Goal: Task Accomplishment & Management: Complete application form

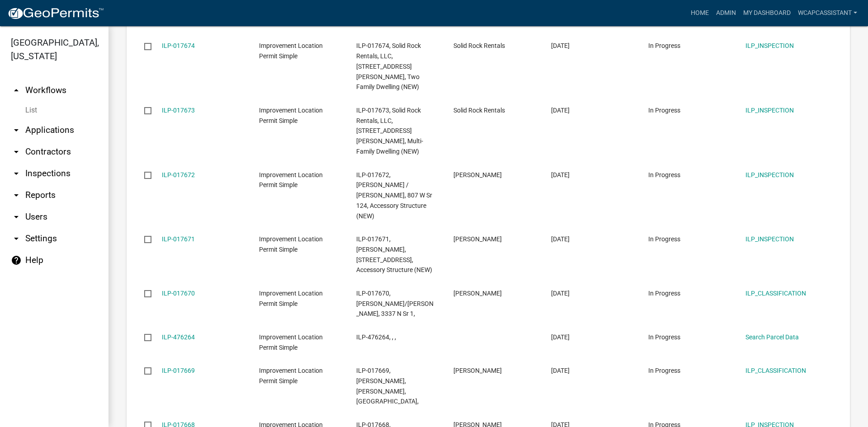
scroll to position [1127, 0]
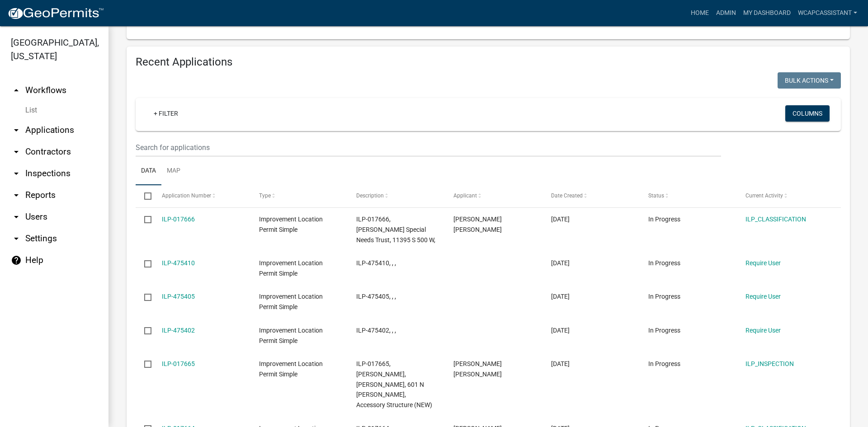
scroll to position [875, 0]
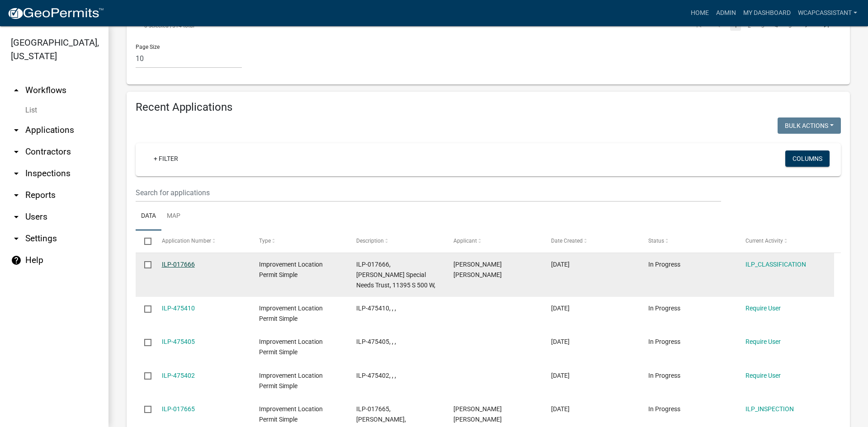
click at [185, 261] on link "ILP-017666" at bounding box center [178, 264] width 33 height 7
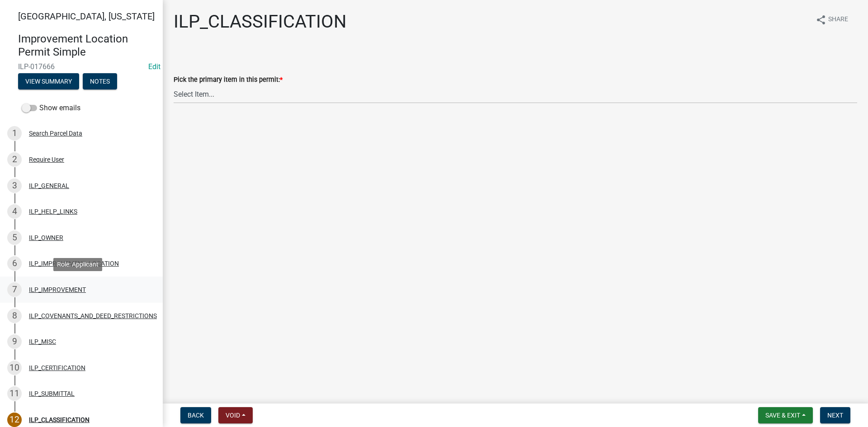
click at [75, 288] on div "ILP_IMPROVEMENT" at bounding box center [57, 290] width 57 height 6
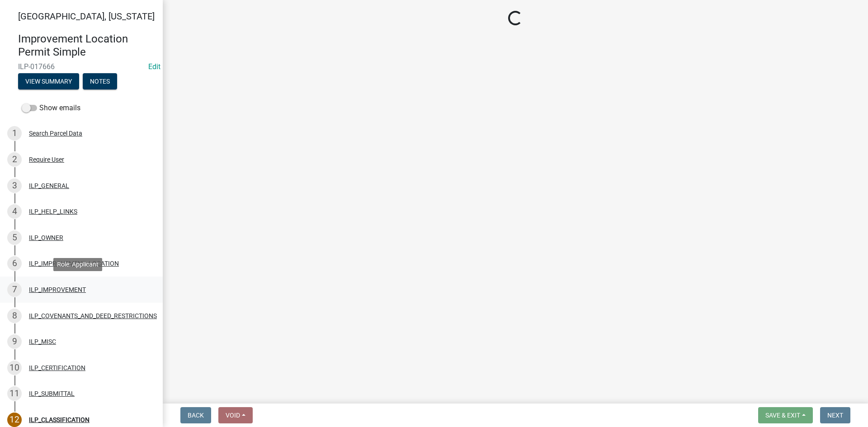
select select "d0c397cf-92c1-4d75-b08b-a5d0ada822ad"
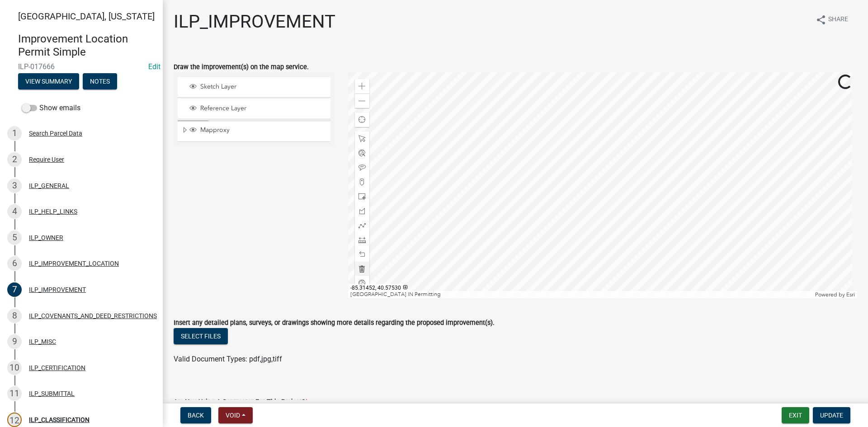
scroll to position [45, 0]
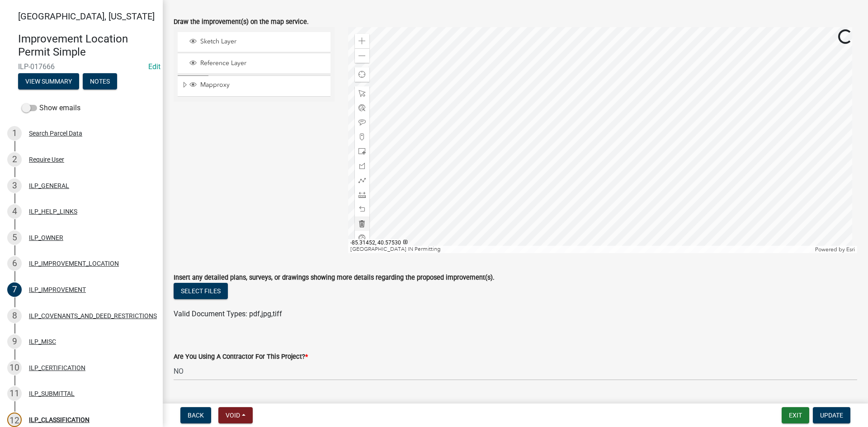
click at [455, 182] on div at bounding box center [603, 140] width 510 height 226
click at [687, 103] on div at bounding box center [603, 140] width 510 height 226
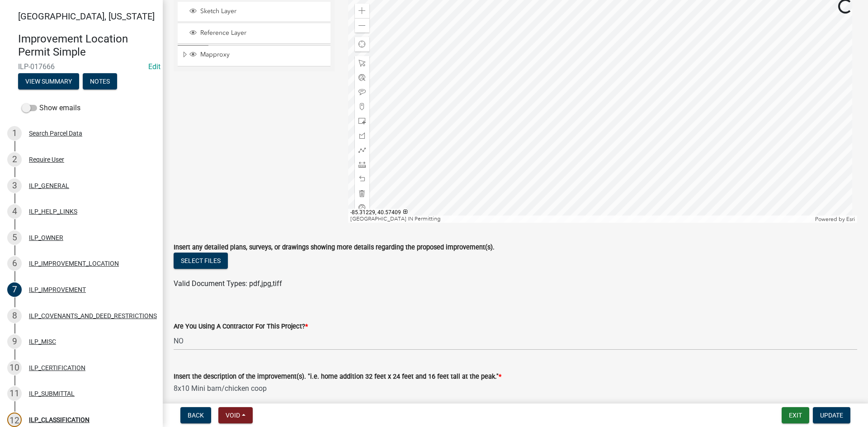
scroll to position [90, 0]
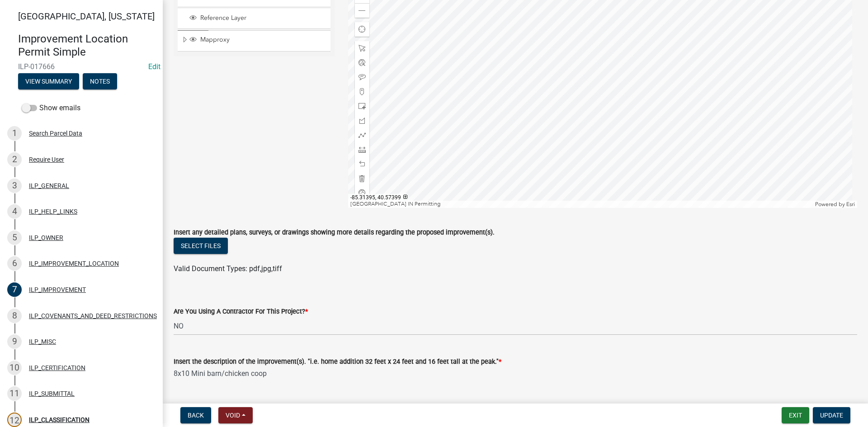
click at [616, 145] on div at bounding box center [603, 95] width 510 height 226
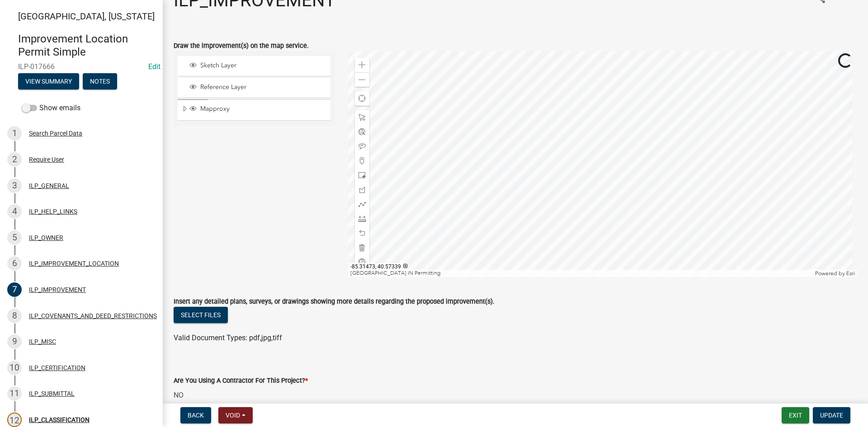
scroll to position [0, 0]
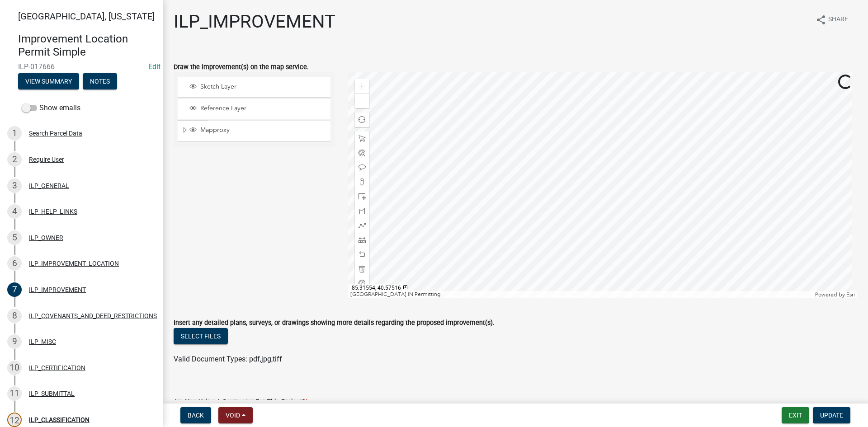
click at [546, 164] on div at bounding box center [603, 185] width 510 height 226
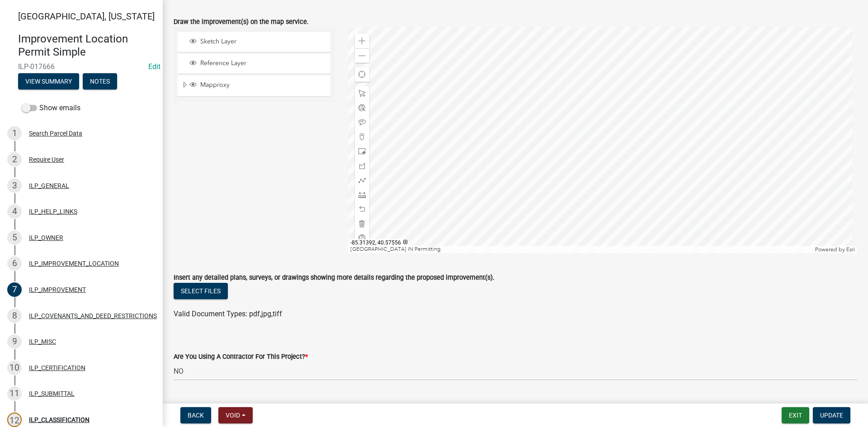
click at [618, 155] on div at bounding box center [603, 140] width 510 height 226
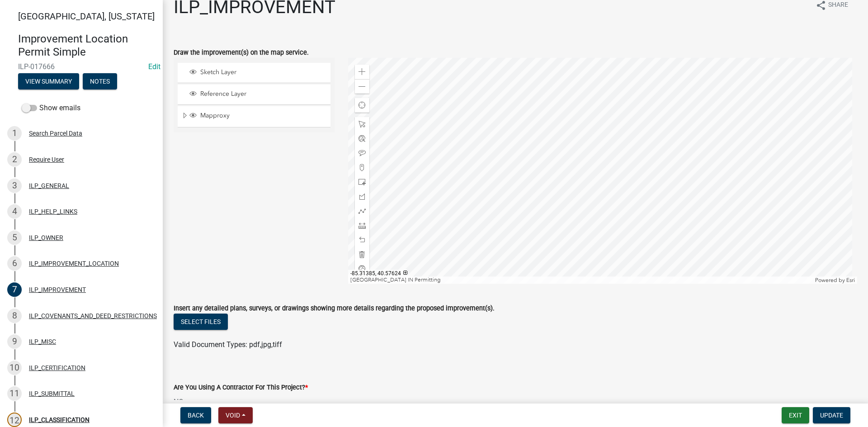
scroll to position [0, 0]
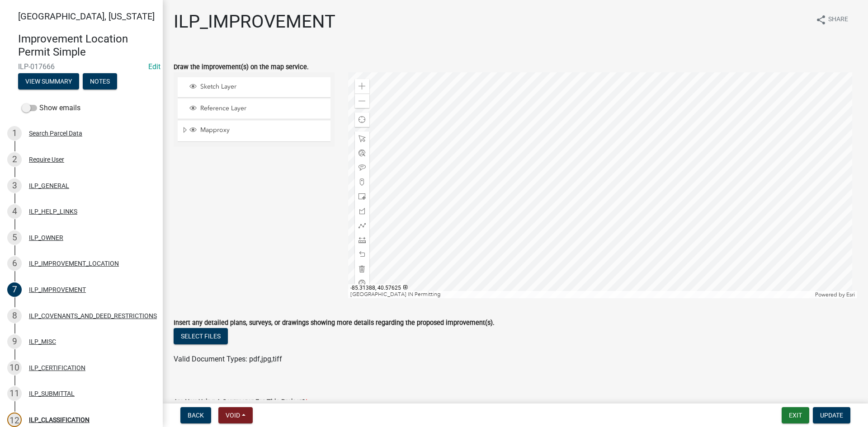
click at [620, 135] on div at bounding box center [603, 185] width 510 height 226
click at [592, 198] on div at bounding box center [603, 185] width 510 height 226
click at [593, 221] on div at bounding box center [603, 185] width 510 height 226
click at [623, 375] on div "Are You Using A Contractor For This Project? * Select Item... YES NO" at bounding box center [516, 399] width 684 height 53
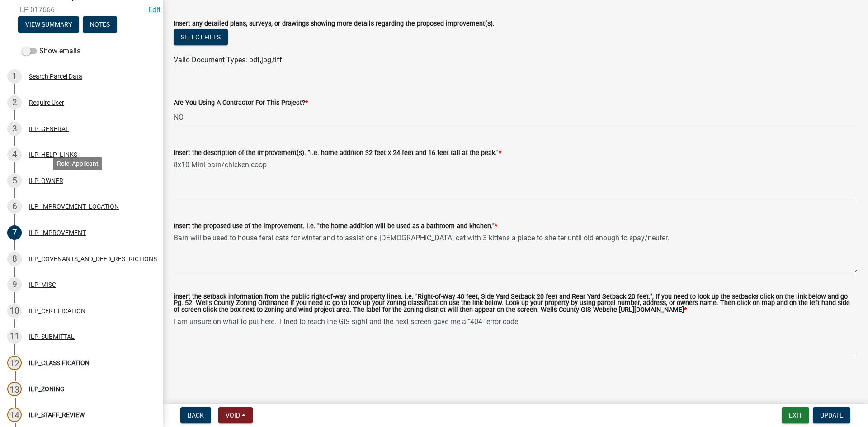
scroll to position [155, 0]
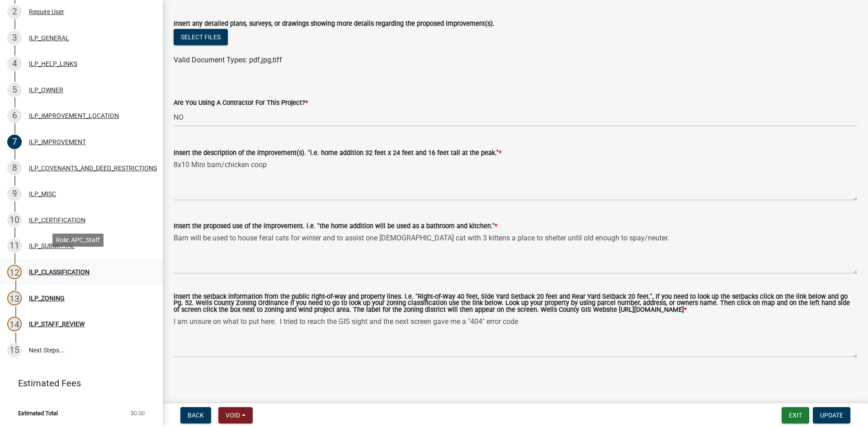
click at [62, 269] on div "ILP_CLASSIFICATION" at bounding box center [59, 272] width 61 height 6
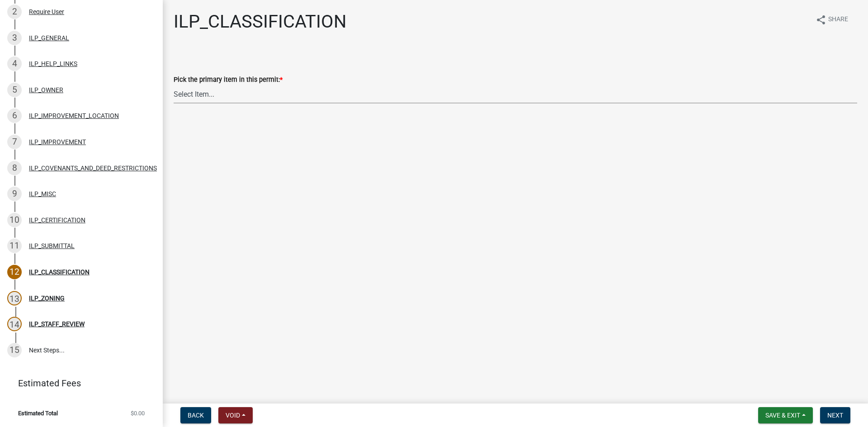
click at [202, 90] on select "Select Item... Accessory Structure (Addition) Accessory Structure (NEW) Busines…" at bounding box center [516, 94] width 684 height 19
click at [174, 85] on select "Select Item... Accessory Structure (Addition) Accessory Structure (NEW) Busines…" at bounding box center [516, 94] width 684 height 19
select select "119b830e-a7a9-4285-be0b-a69d75da8c1b"
click at [838, 412] on span "Next" at bounding box center [836, 415] width 16 height 7
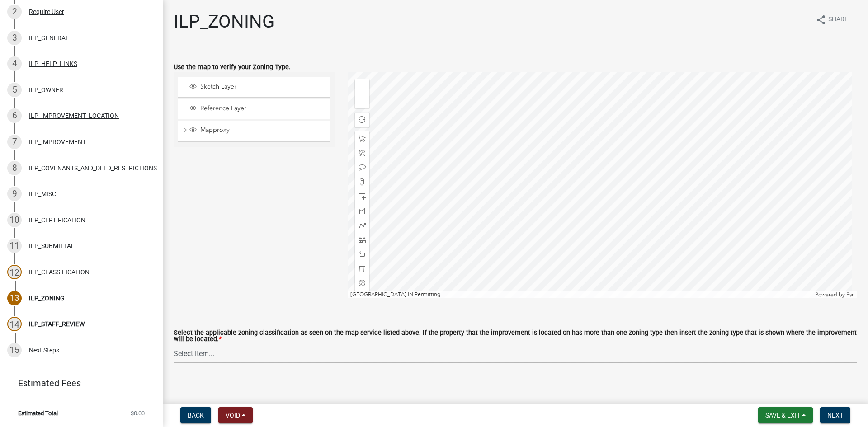
click at [390, 353] on select "Select Item... A-1 "Agricultural Intensive" A-R "Agricultural Residential" S-1 …" at bounding box center [516, 354] width 684 height 19
click at [174, 345] on select "Select Item... A-1 "Agricultural Intensive" A-R "Agricultural Residential" S-1 …" at bounding box center [516, 354] width 684 height 19
select select "077e72d7-ee28-42b3-b13f-4b6ba4a9753a"
click at [835, 412] on span "Next" at bounding box center [836, 415] width 16 height 7
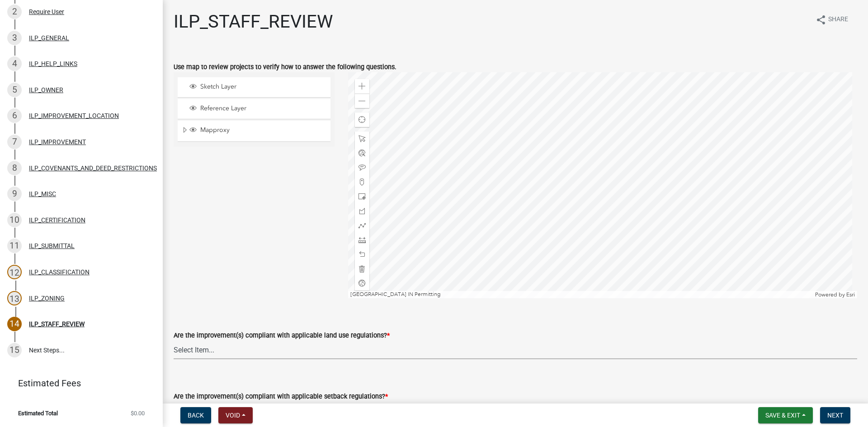
click at [235, 354] on select "Select Item... YES NO" at bounding box center [516, 350] width 684 height 19
click at [174, 341] on select "Select Item... YES NO" at bounding box center [516, 350] width 684 height 19
select select "83ffa5df-1258-41bd-a108-9f2370541ef9"
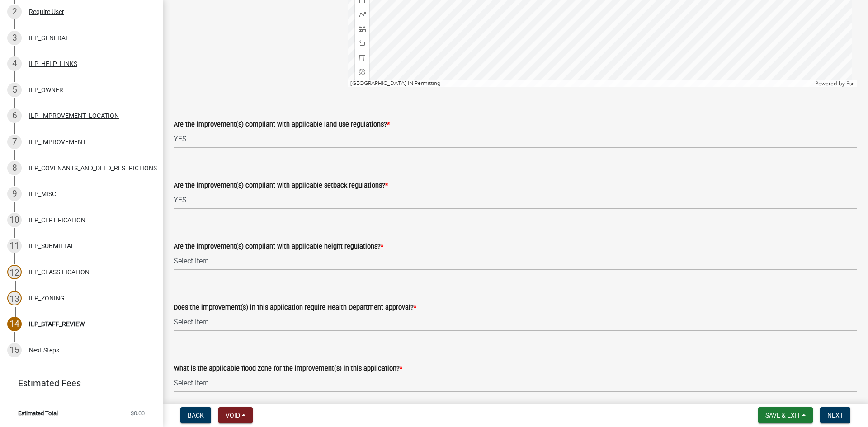
select select "e76e6c03-c199-4125-95d7-daca193c3739"
select select "b2795382-5a5c-496e-8f40-9eac2bba8e54"
select select "2cf99e9a-fd48-429a-ab01-6241dd9ef86f"
select select "546a9c8a-0bf2-4128-b2a0-21aece03a164"
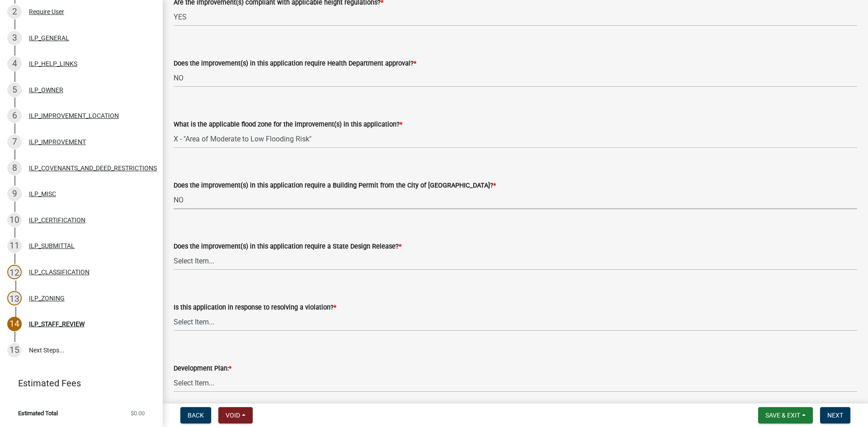
select select "3dde91a6-95a6-42fe-ae60-c75c292f8dd0"
select select "3e29b85e-0a39-40b5-813f-a0c180e4f93d"
select select "296d3b28-03f6-4b85-9592-a9e1e0e51d18"
select select "f492072b-a2fa-4f7c-8f99-9e809c6c526f"
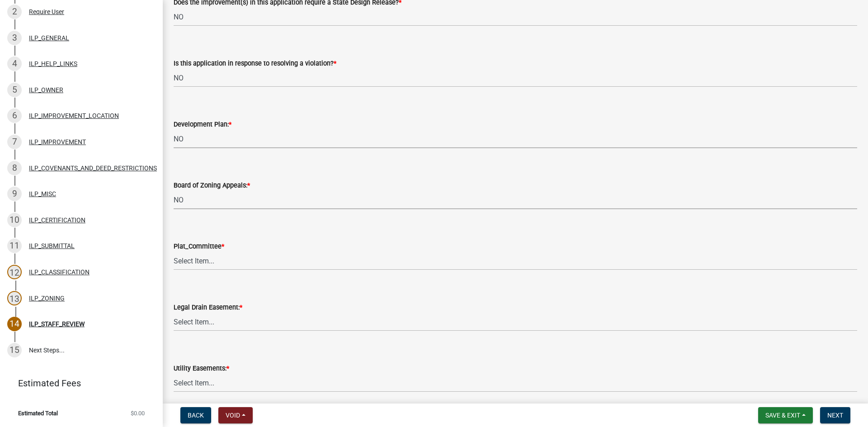
select select "91f2ca91-6260-441c-87d8-e38016df5c96"
select select "63238f16-a362-487f-83af-24d0c8cf3edd"
select select "4de29e95-b13a-4926-a5fe-83364331169b"
select select "8e424161-7bf1-4e33-adf9-a347c03eff2b"
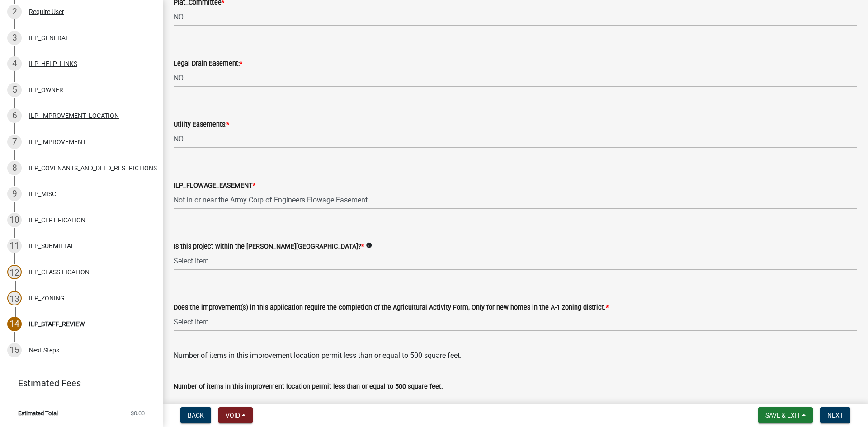
select select "bdd9c930-c7fe-4770-81ee-2c29cf953f8b"
select select "c22a6da1-a4b9-4a20-9552-3c4da3c32bc7"
select select "b8432f74-40d2-4ff6-ba31-770d91760c6e"
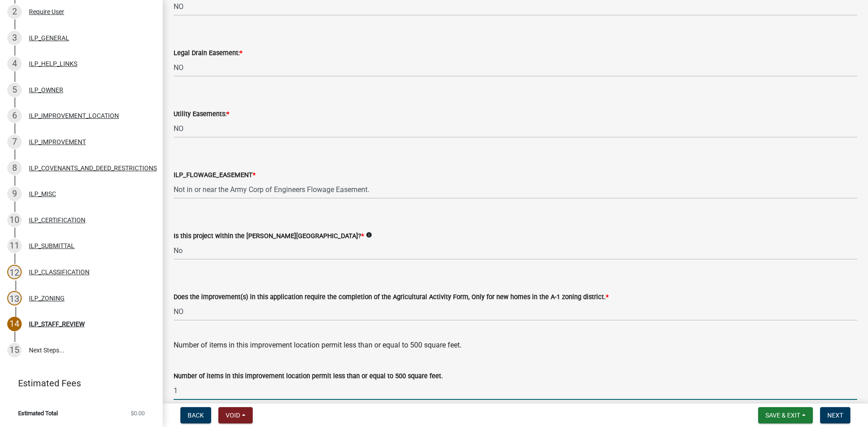
type input "1"
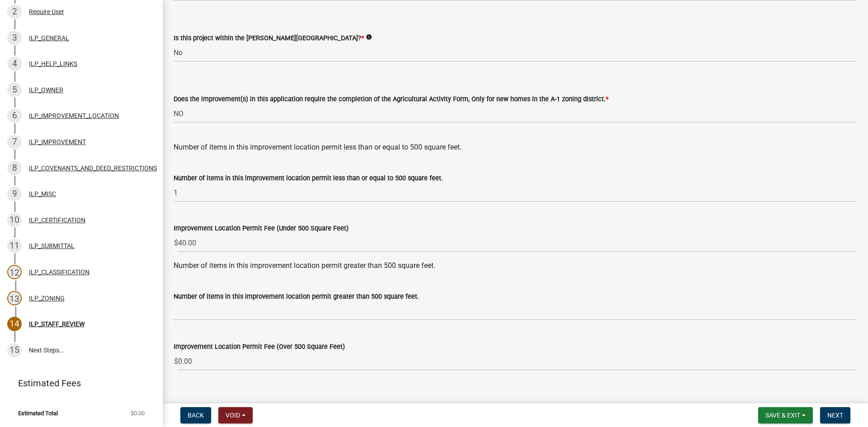
scroll to position [1166, 0]
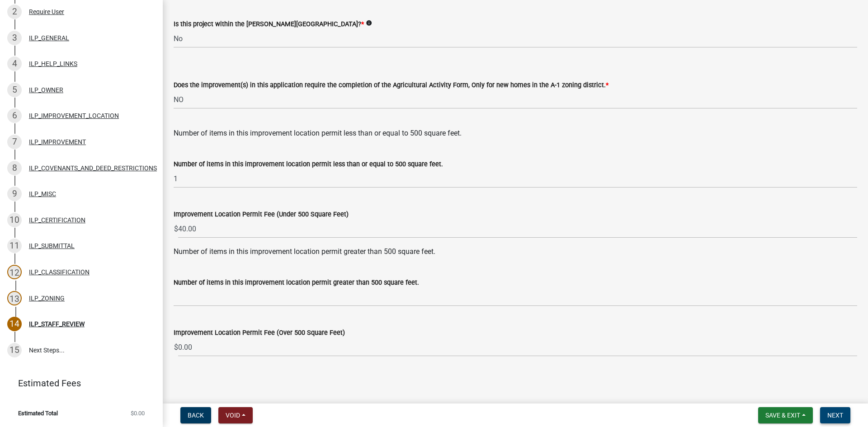
click at [833, 412] on span "Next" at bounding box center [836, 415] width 16 height 7
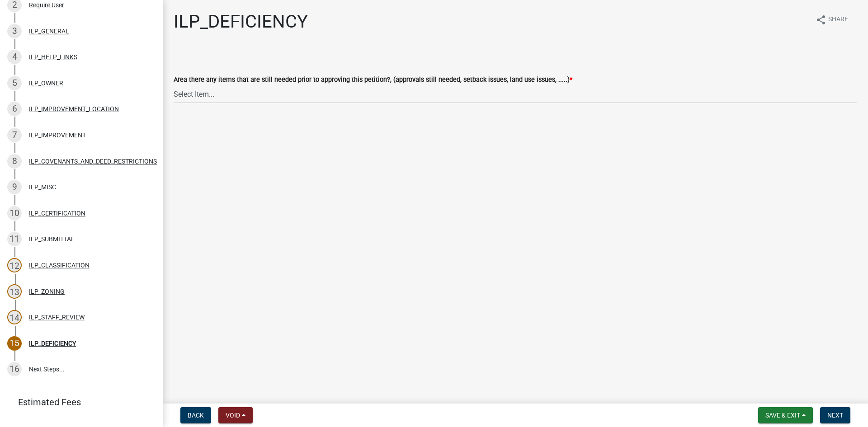
scroll to position [181, 0]
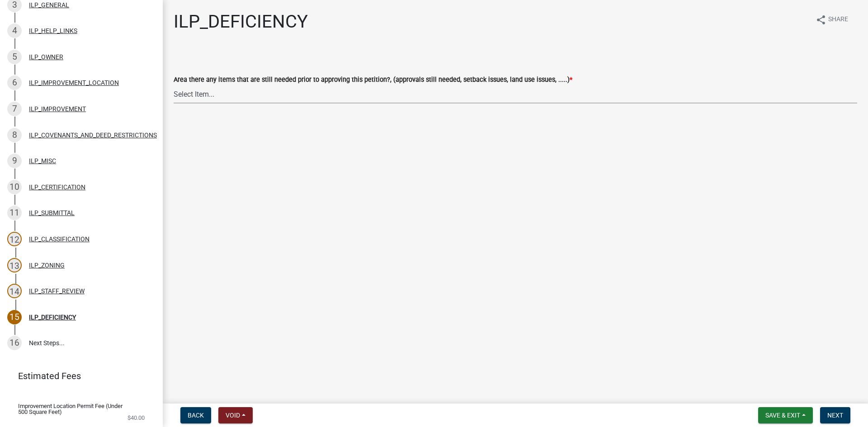
click at [213, 96] on select "Select Item... YES NO" at bounding box center [516, 94] width 684 height 19
click at [174, 85] on select "Select Item... YES NO" at bounding box center [516, 94] width 684 height 19
select select "88f51f67-ad00-412f-ad25-d9a24cd42bdb"
click at [835, 412] on span "Next" at bounding box center [836, 415] width 16 height 7
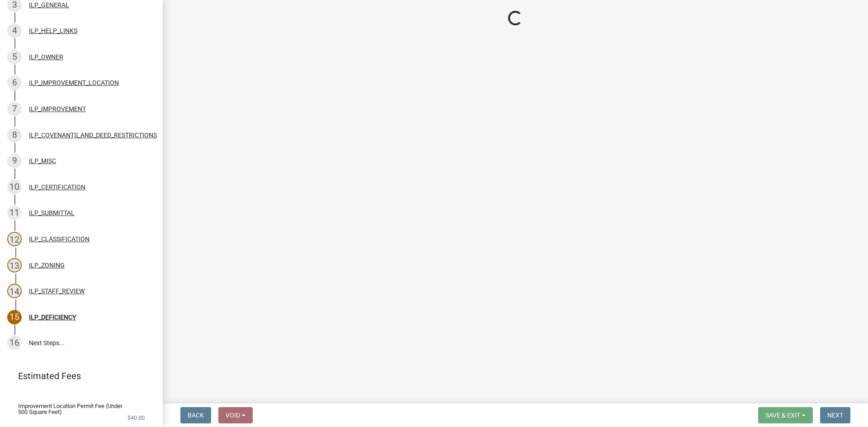
scroll to position [207, 0]
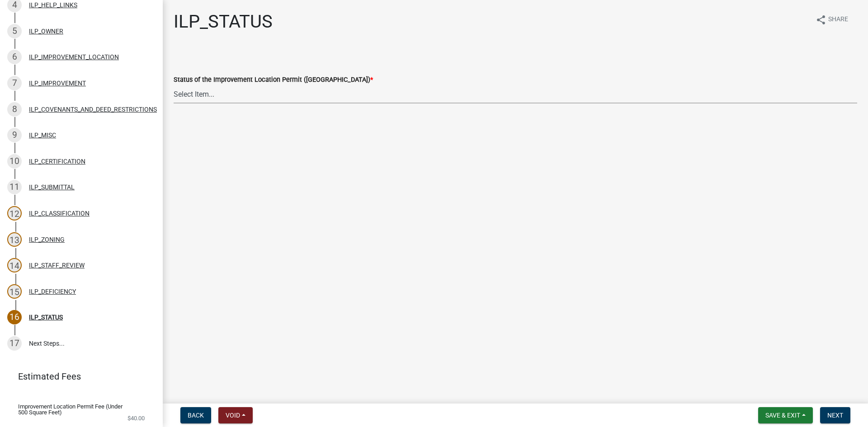
click at [338, 99] on select "Select Item... Denied Approved" at bounding box center [516, 94] width 684 height 19
click at [174, 85] on select "Select Item... Denied Approved" at bounding box center [516, 94] width 684 height 19
select select "676ca0ef-d742-4b5a-a79e-763cf2a28fc9"
click at [839, 412] on span "Next" at bounding box center [836, 415] width 16 height 7
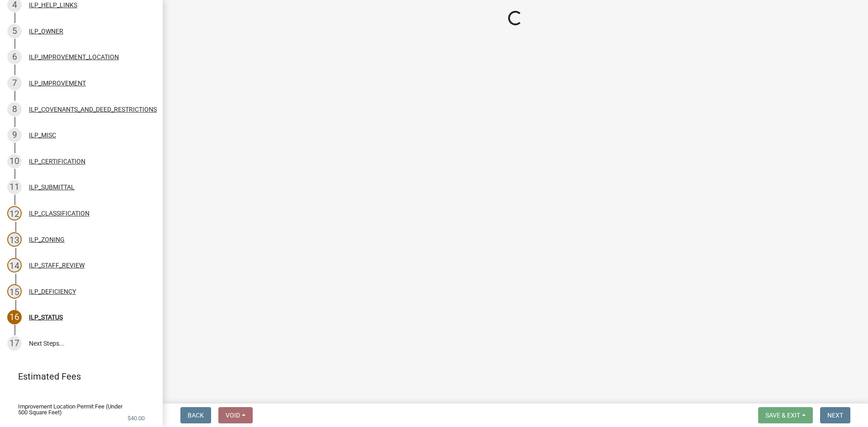
scroll to position [363, 0]
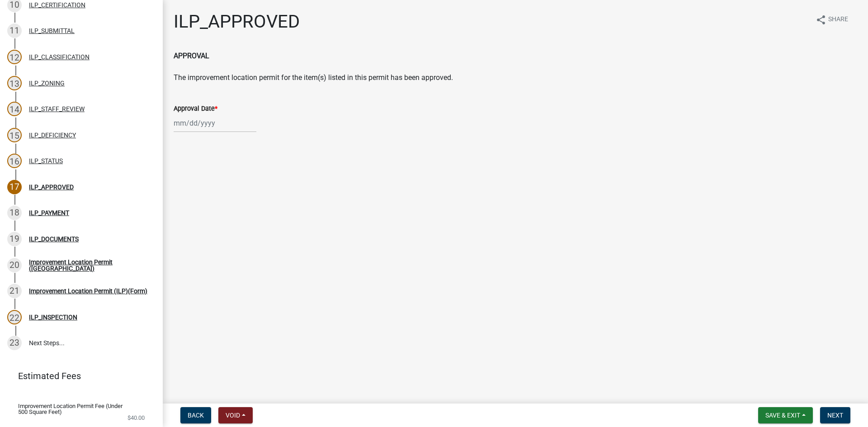
select select "9"
select select "2025"
click at [197, 123] on div "[PERSON_NAME] Feb Mar Apr [PERSON_NAME][DATE] Oct Nov [DATE] 1526 1527 1528 152…" at bounding box center [215, 123] width 83 height 19
click at [213, 184] on div "10" at bounding box center [211, 186] width 14 height 14
type input "[DATE]"
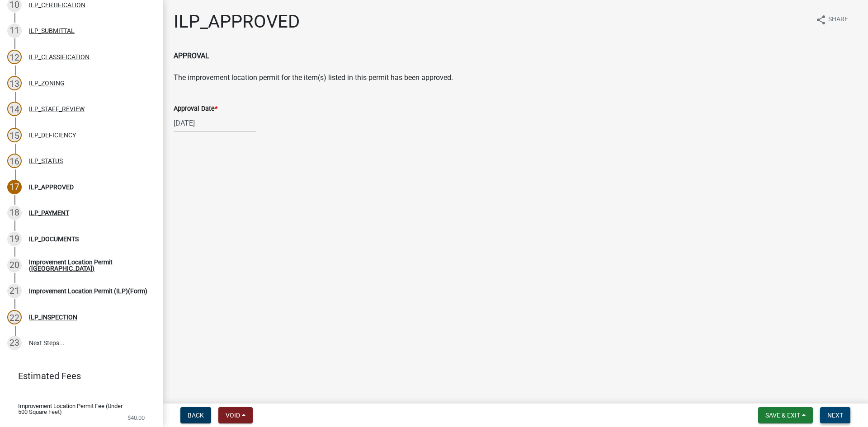
click at [828, 410] on button "Next" at bounding box center [835, 415] width 30 height 16
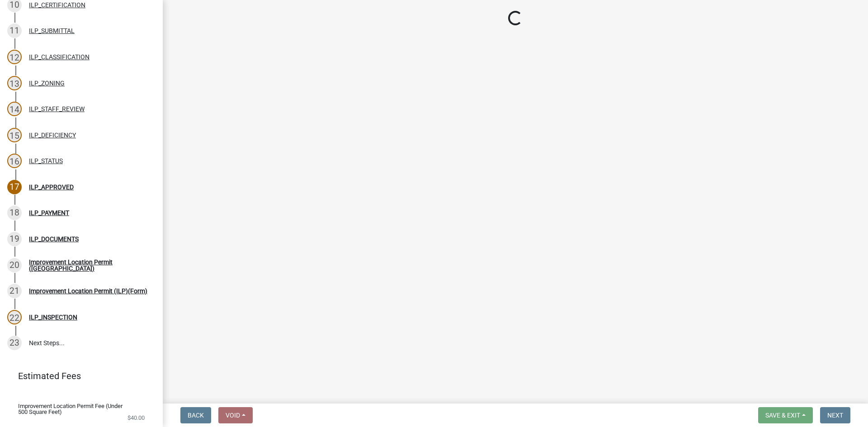
select select "3: 3"
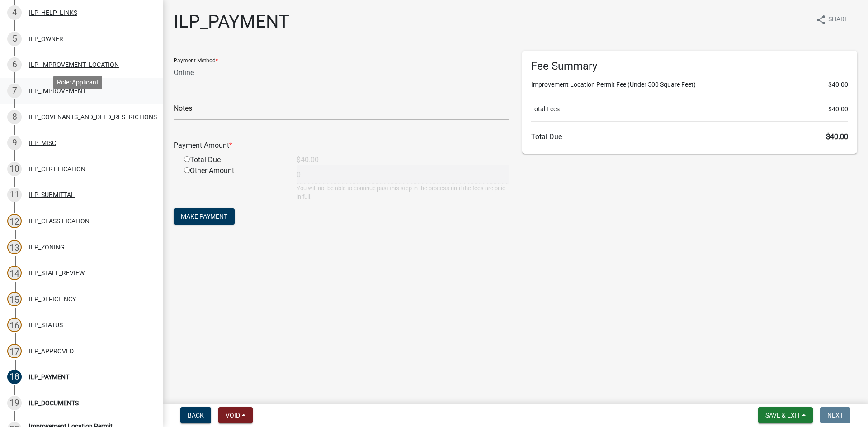
scroll to position [182, 0]
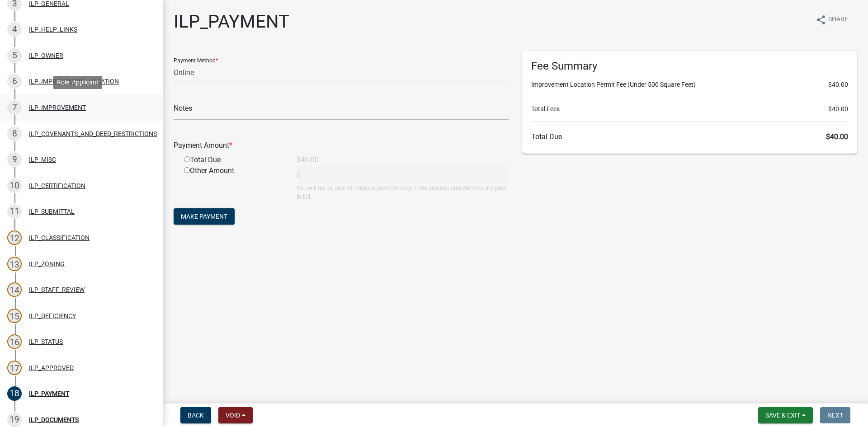
click at [66, 108] on div "ILP_IMPROVEMENT" at bounding box center [57, 107] width 57 height 6
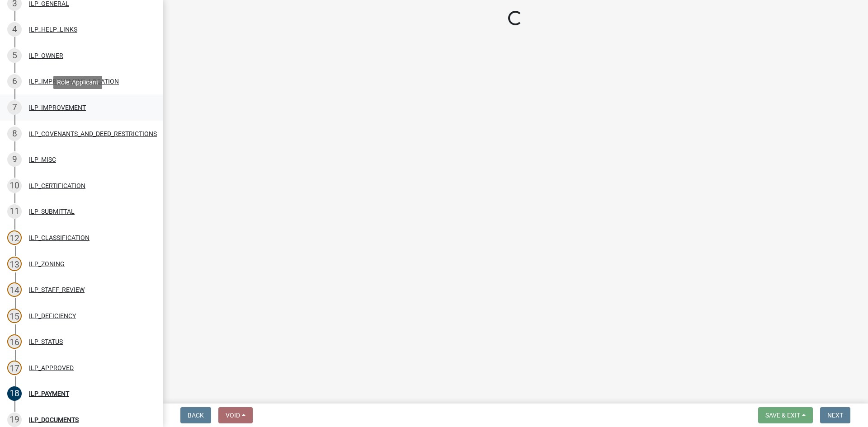
select select "d0c397cf-92c1-4d75-b08b-a5d0ada822ad"
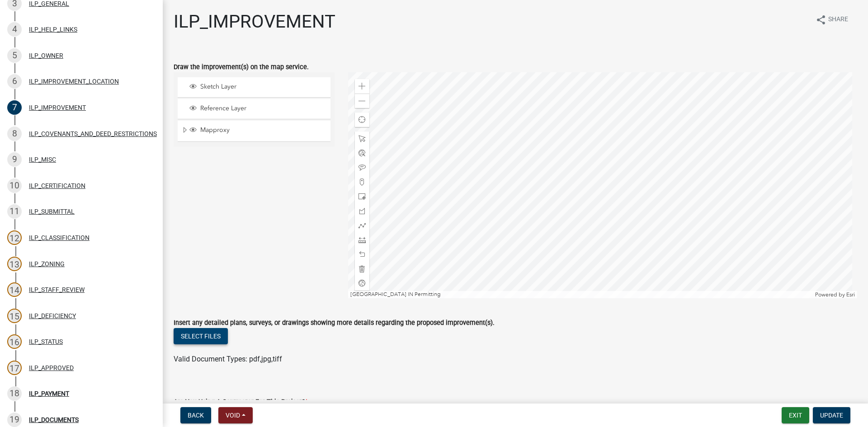
click at [197, 340] on button "Select files" at bounding box center [201, 336] width 54 height 16
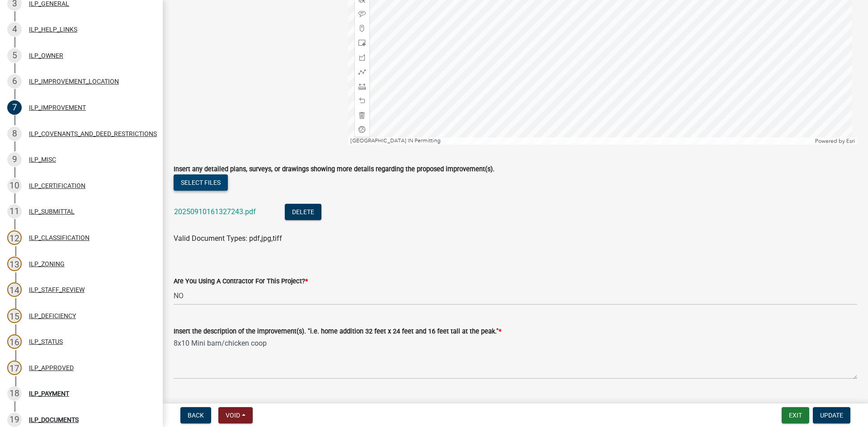
scroll to position [181, 0]
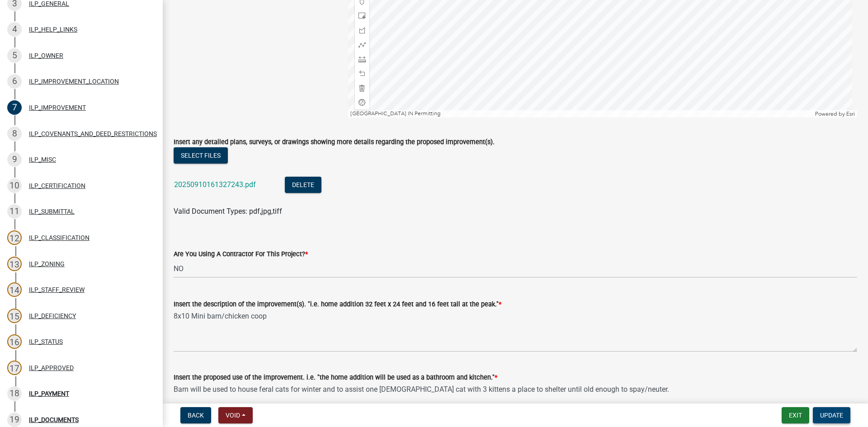
click at [841, 411] on button "Update" at bounding box center [832, 415] width 38 height 16
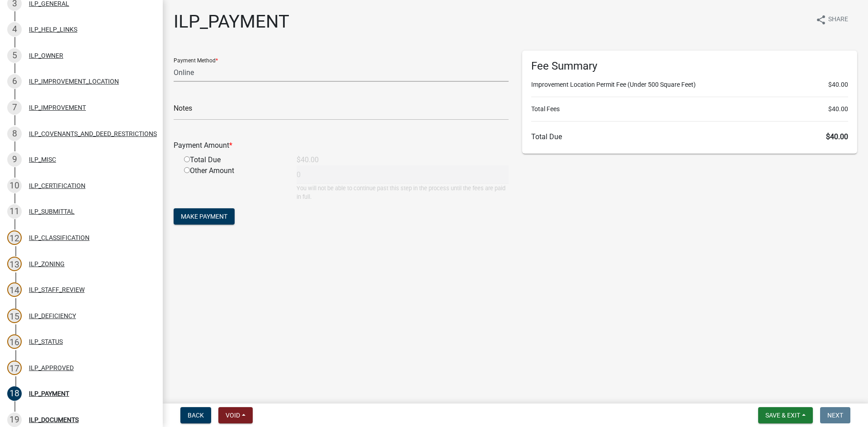
click at [244, 69] on select "Credit Card POS Check Cash Online" at bounding box center [341, 72] width 335 height 19
select select "2: 1"
click at [174, 63] on select "Credit Card POS Check Cash Online" at bounding box center [341, 72] width 335 height 19
click at [189, 159] on input "radio" at bounding box center [187, 159] width 6 height 6
radio input "true"
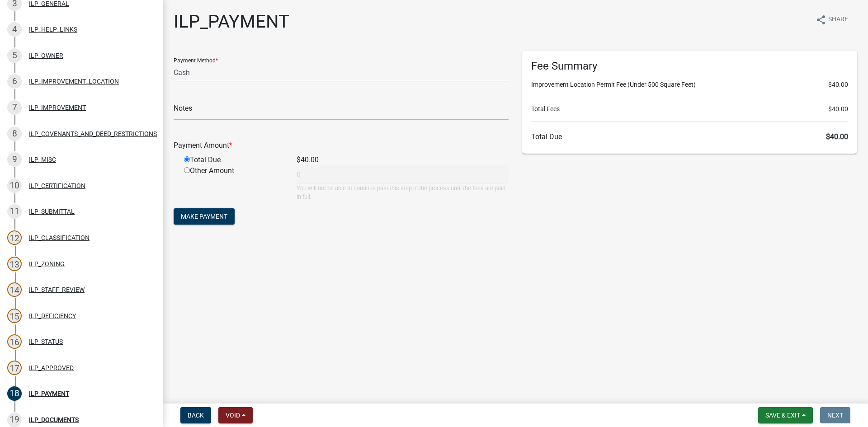
type input "40"
click at [205, 219] on span "Make Payment" at bounding box center [204, 216] width 47 height 7
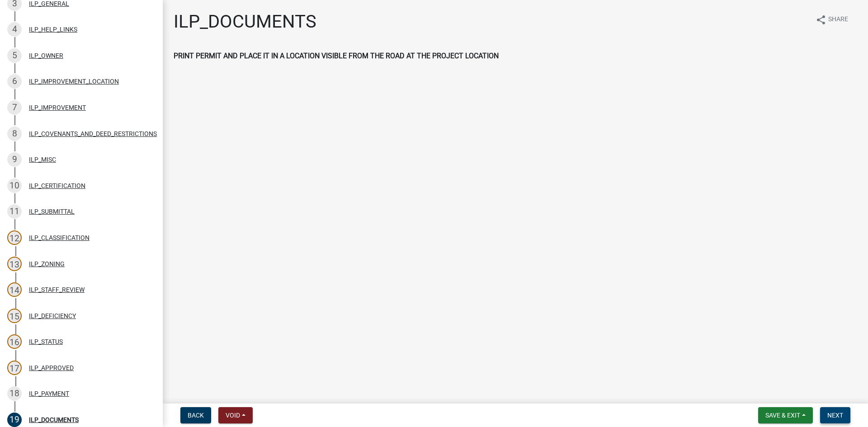
click at [835, 412] on span "Next" at bounding box center [836, 415] width 16 height 7
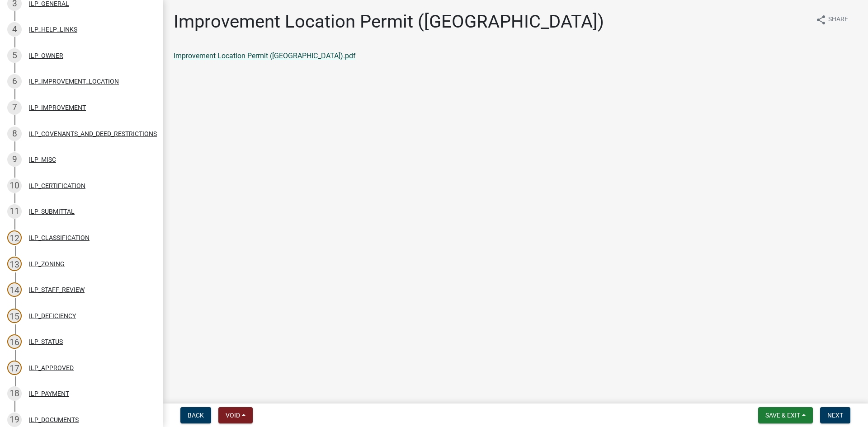
click at [270, 59] on link "Improvement Location Permit ([GEOGRAPHIC_DATA]).pdf" at bounding box center [265, 56] width 182 height 9
click at [836, 412] on span "Next" at bounding box center [836, 415] width 16 height 7
click at [255, 58] on link "Improvement Location Permit (ILP)(Form).pdf" at bounding box center [247, 56] width 146 height 9
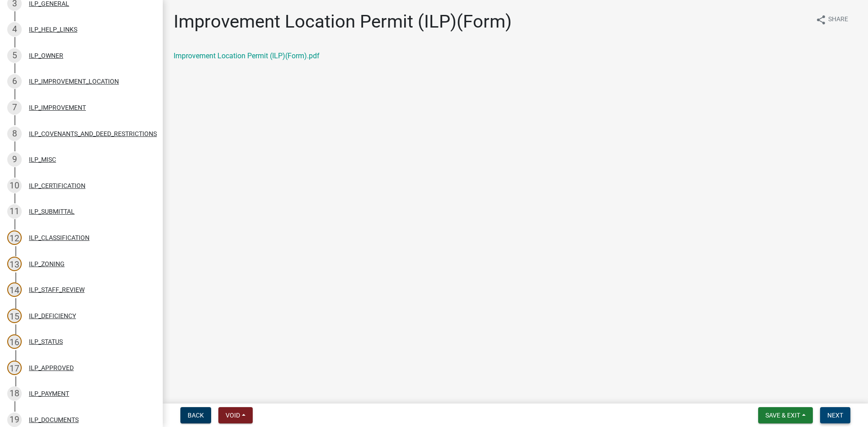
click at [839, 412] on span "Next" at bounding box center [836, 415] width 16 height 7
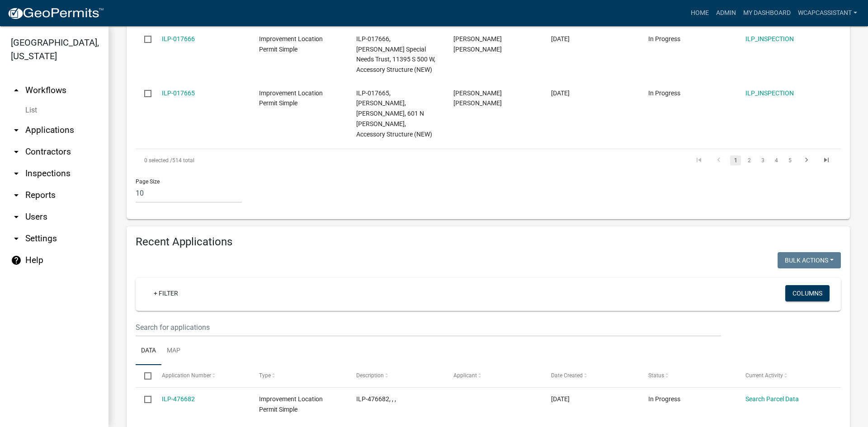
scroll to position [769, 0]
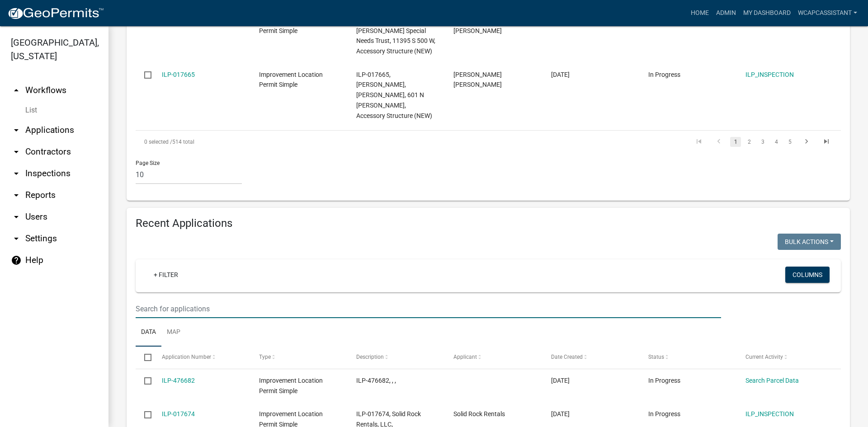
click at [214, 300] on input "text" at bounding box center [429, 309] width 586 height 19
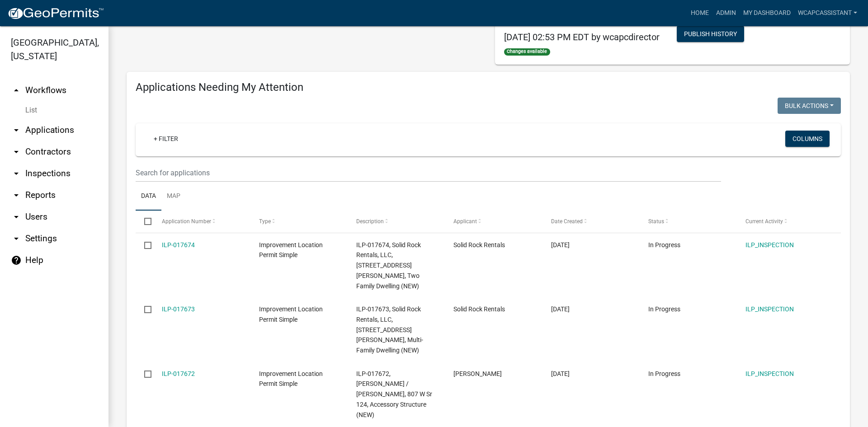
scroll to position [0, 0]
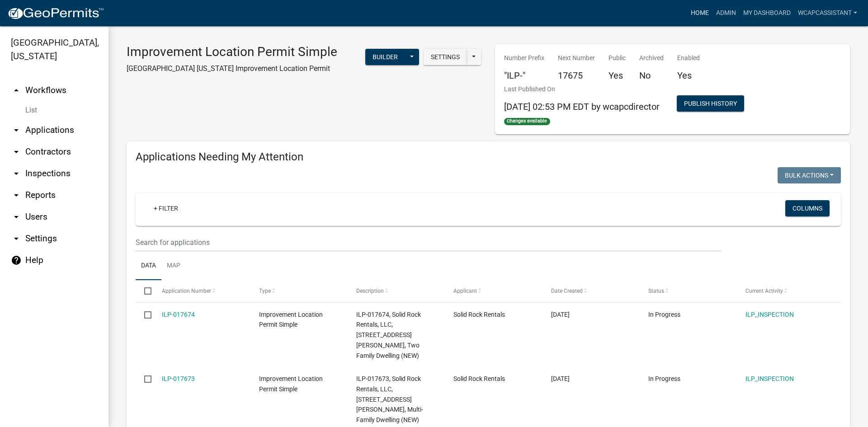
type input "[PERSON_NAME]"
click at [702, 16] on link "Home" at bounding box center [699, 13] width 25 height 17
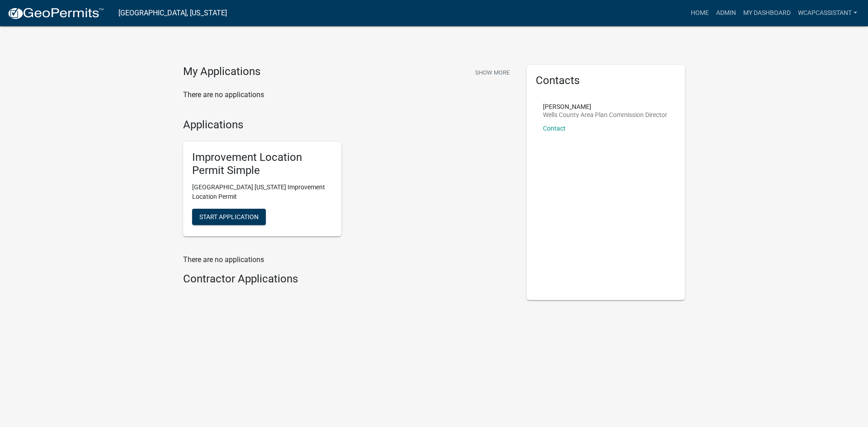
click at [235, 208] on div "Improvement Location Permit Simple [GEOGRAPHIC_DATA] [US_STATE] Improvement Loc…" at bounding box center [262, 189] width 158 height 95
click at [233, 216] on span "Start Application" at bounding box center [228, 216] width 59 height 7
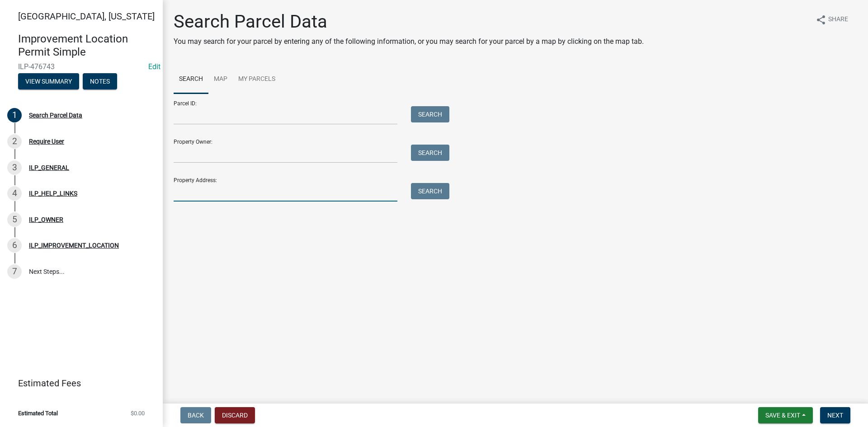
click at [213, 195] on input "Property Address:" at bounding box center [286, 192] width 224 height 19
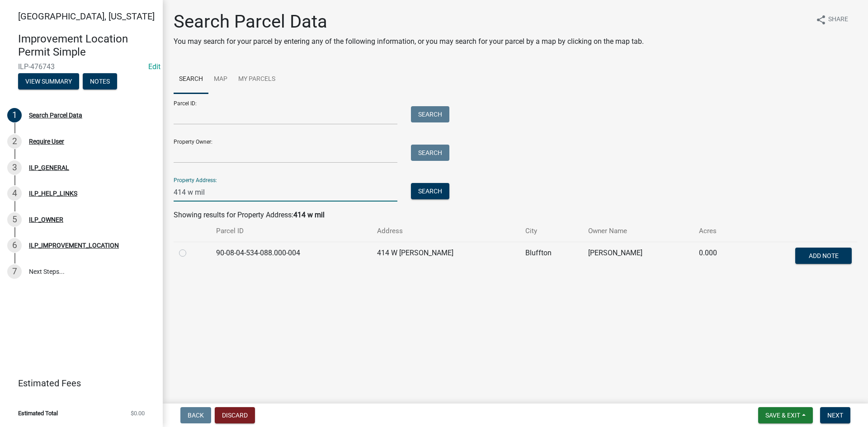
type input "414 w mil"
click at [190, 248] on label at bounding box center [190, 248] width 0 height 0
click at [190, 251] on input "radio" at bounding box center [193, 251] width 6 height 6
radio input "true"
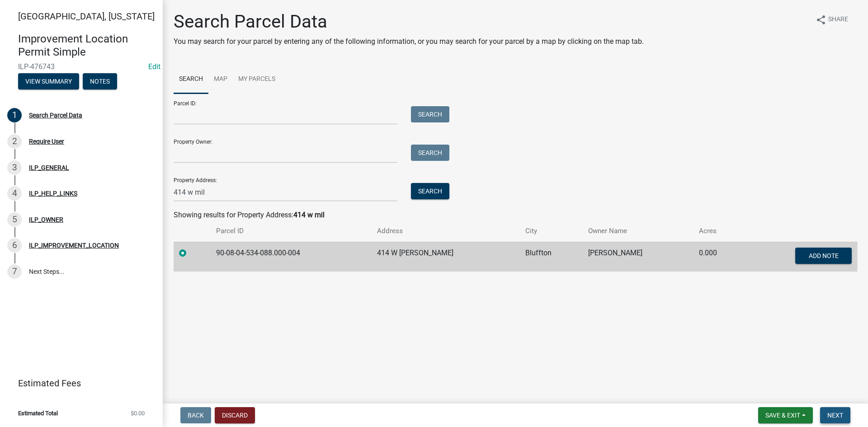
click at [840, 412] on span "Next" at bounding box center [836, 415] width 16 height 7
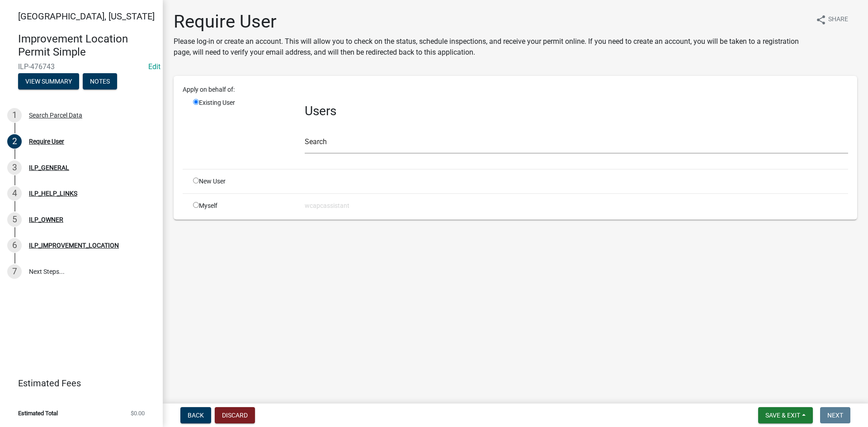
click at [199, 183] on input "radio" at bounding box center [196, 181] width 6 height 6
radio input "true"
radio input "false"
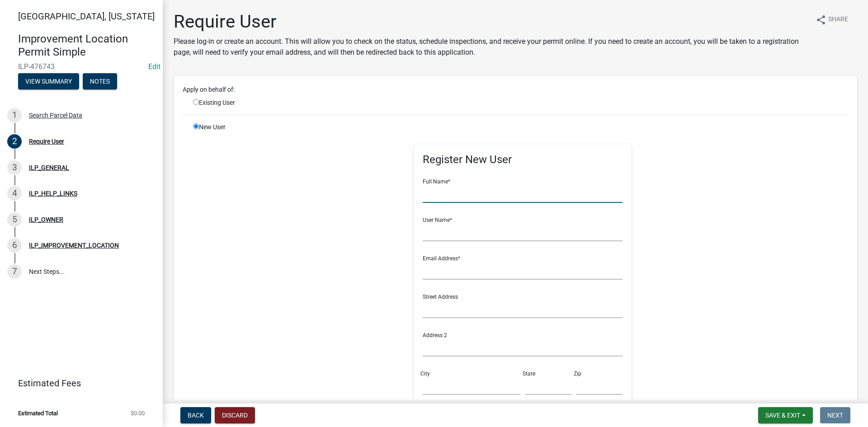
click at [440, 197] on input "text" at bounding box center [523, 193] width 200 height 19
drag, startPoint x: 488, startPoint y: 194, endPoint x: 413, endPoint y: 195, distance: 75.1
click at [414, 195] on div "Register New User Full Name * [PERSON_NAME] User Name * Email Address * Street …" at bounding box center [523, 321] width 218 height 355
type input "[PERSON_NAME]"
click at [425, 234] on input "text" at bounding box center [523, 232] width 200 height 19
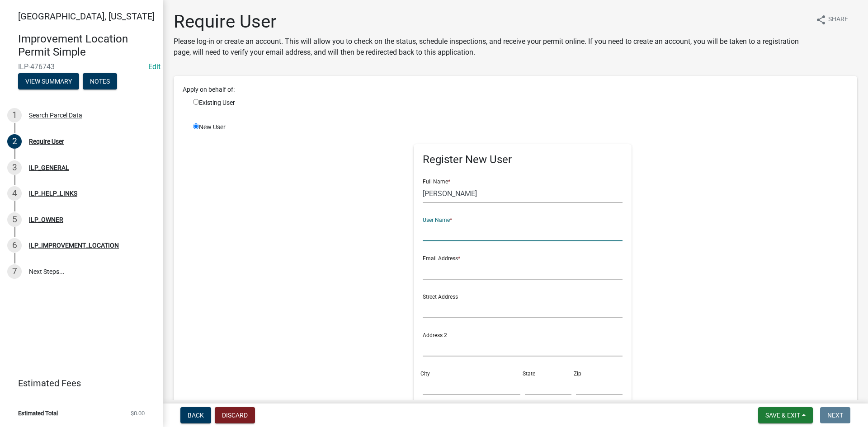
paste input "[PERSON_NAME]"
type input "[PERSON_NAME]"
click at [428, 274] on input "text" at bounding box center [523, 270] width 200 height 19
type input "[EMAIL_ADDRESS][DOMAIN_NAME]"
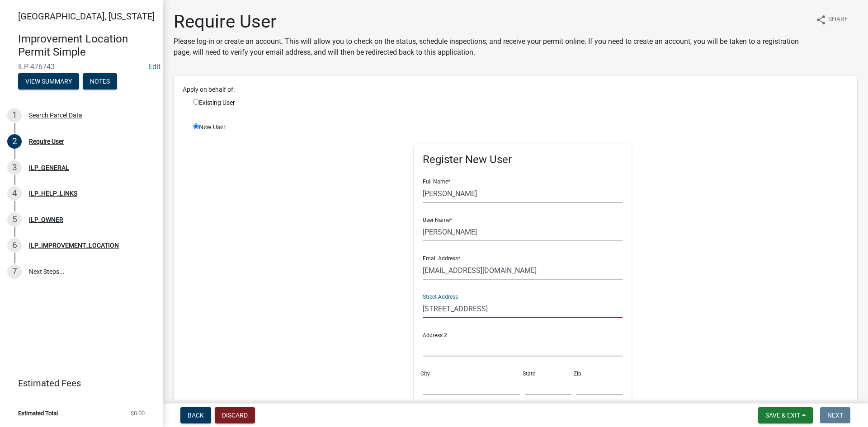
type input "[STREET_ADDRESS]"
type input "Berne"
type input "IN"
type input "46711"
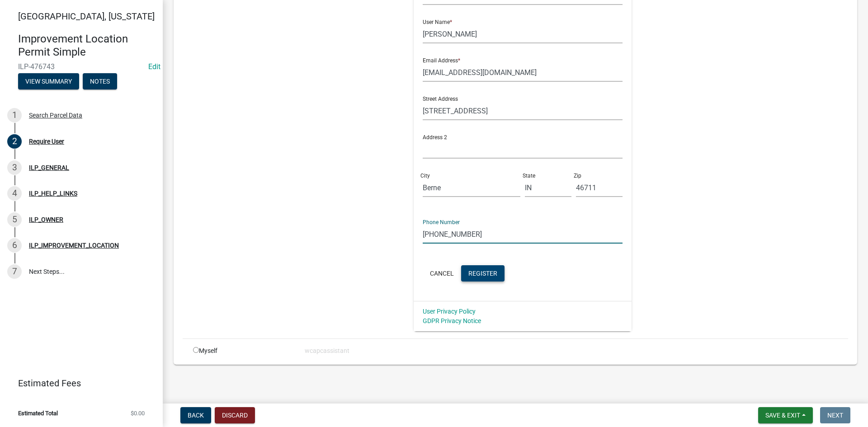
type input "[PHONE_NUMBER]"
click at [487, 275] on span "Register" at bounding box center [482, 273] width 29 height 7
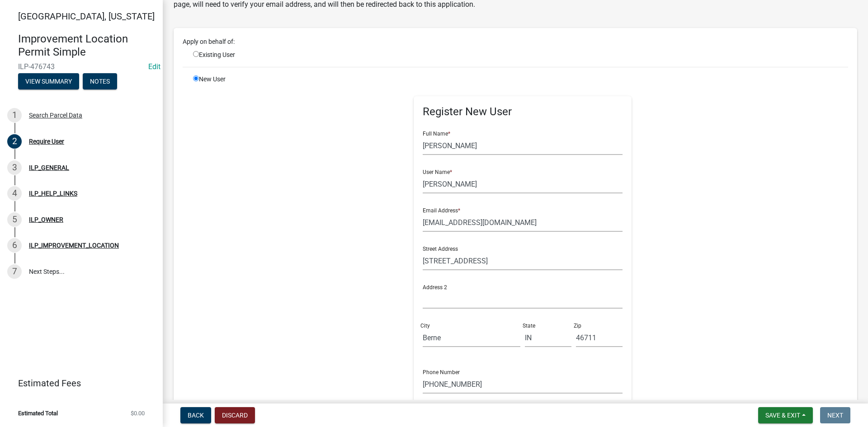
scroll to position [17, 0]
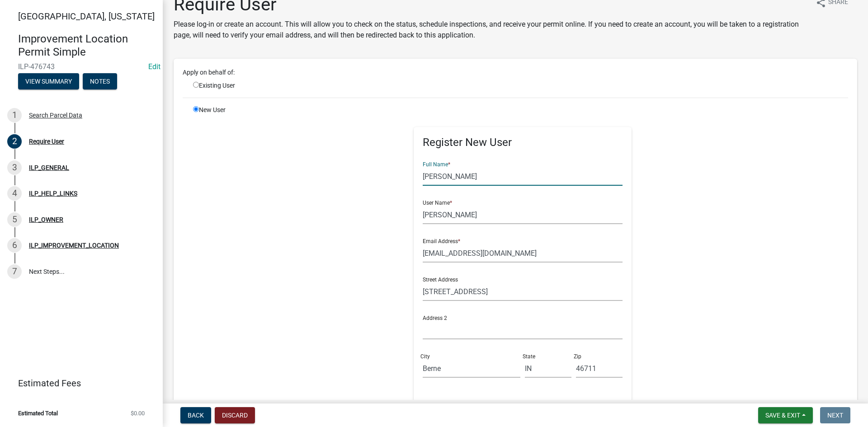
click at [487, 175] on input "[PERSON_NAME]" at bounding box center [523, 176] width 200 height 19
type input "[PERSON_NAME]."
click at [483, 218] on input "[PERSON_NAME]" at bounding box center [523, 215] width 200 height 19
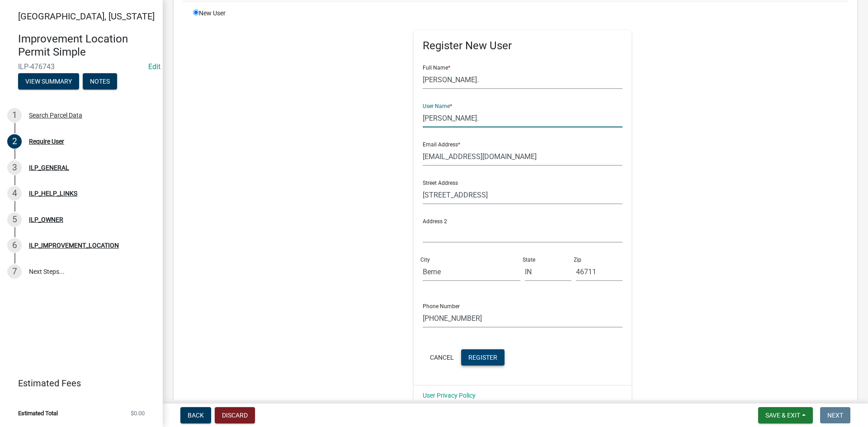
scroll to position [198, 0]
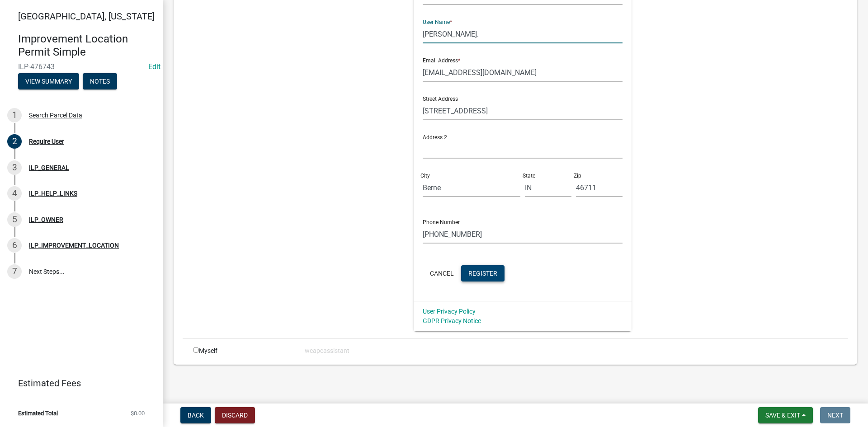
type input "[PERSON_NAME]."
click at [484, 277] on span "Register" at bounding box center [482, 273] width 29 height 7
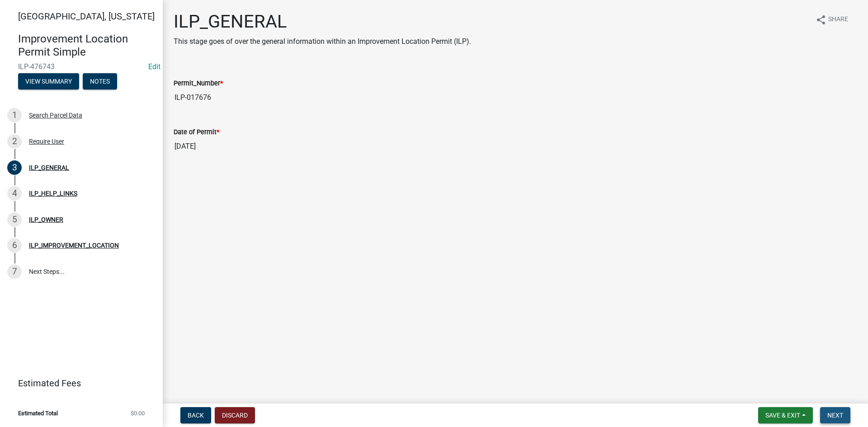
click at [832, 412] on span "Next" at bounding box center [836, 415] width 16 height 7
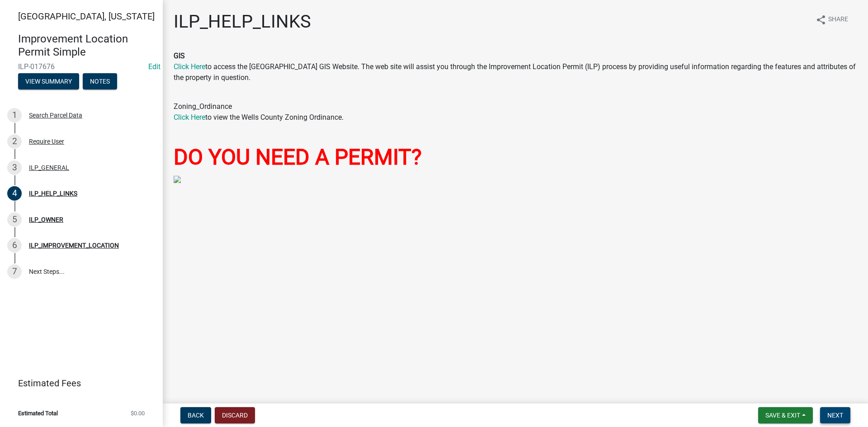
click at [832, 412] on span "Next" at bounding box center [836, 415] width 16 height 7
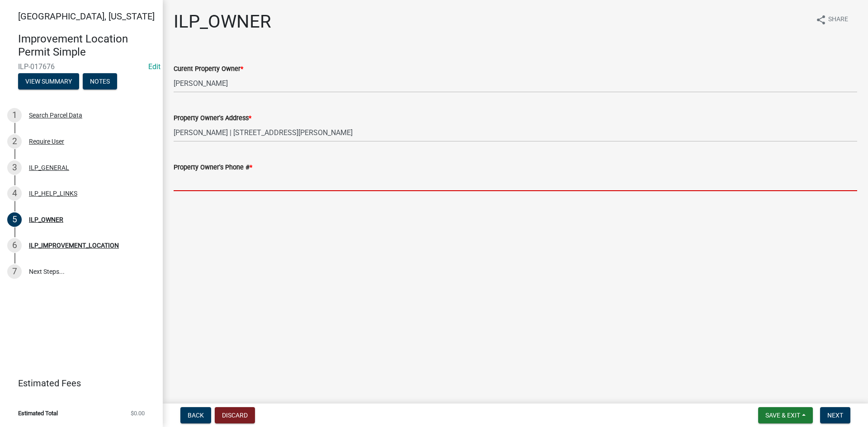
click at [326, 180] on input "Property Owner's Phone # *" at bounding box center [516, 182] width 684 height 19
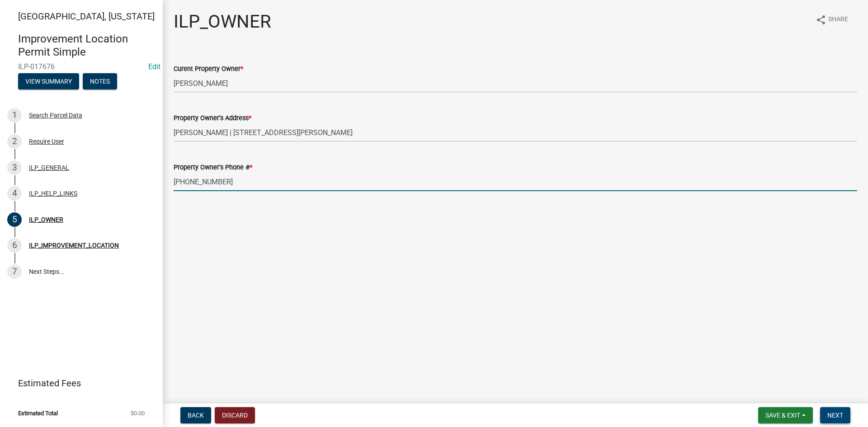
type input "[PHONE_NUMBER]"
click at [837, 412] on span "Next" at bounding box center [836, 415] width 16 height 7
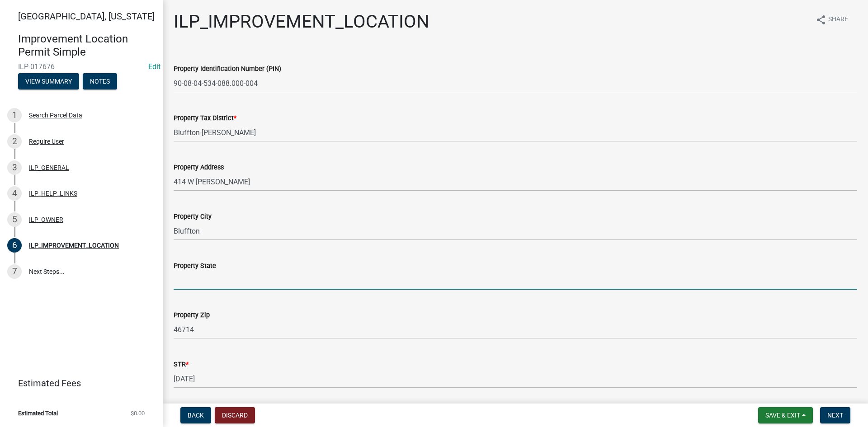
click at [238, 280] on input "Property State" at bounding box center [516, 280] width 684 height 19
type input "IN"
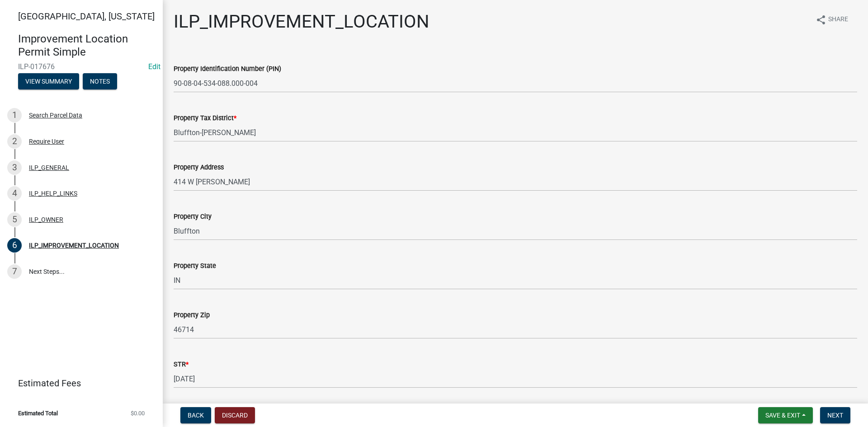
scroll to position [141, 0]
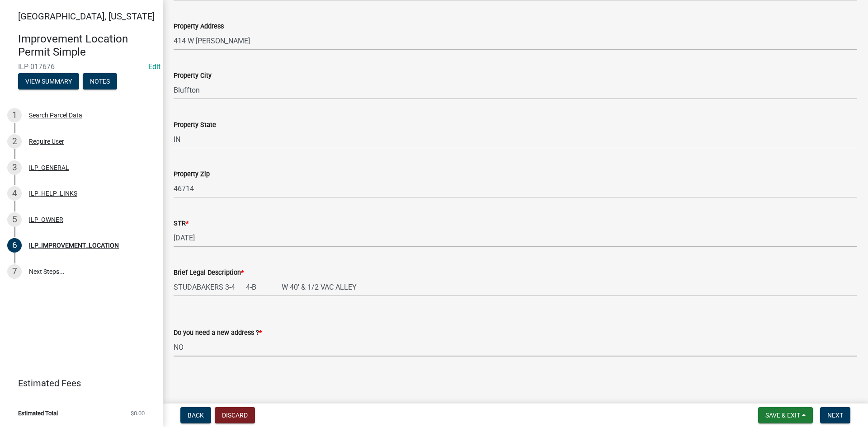
select select "03ef64e6-f0ff-43c9-aded-972c487e3507"
click at [832, 412] on span "Next" at bounding box center [836, 415] width 16 height 7
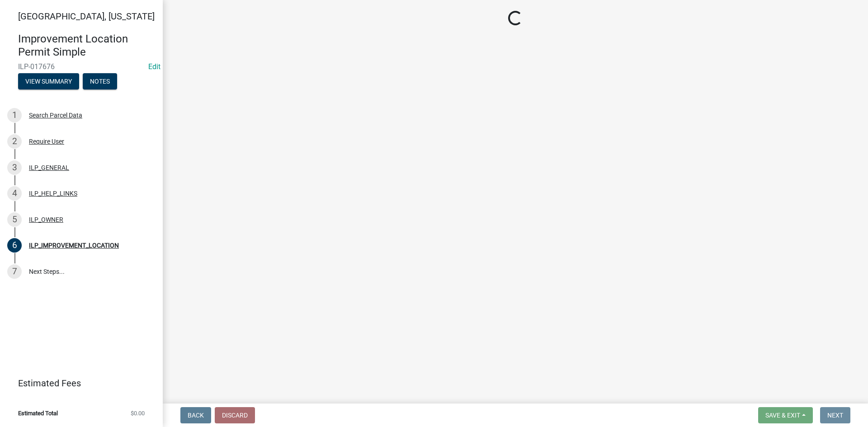
scroll to position [0, 0]
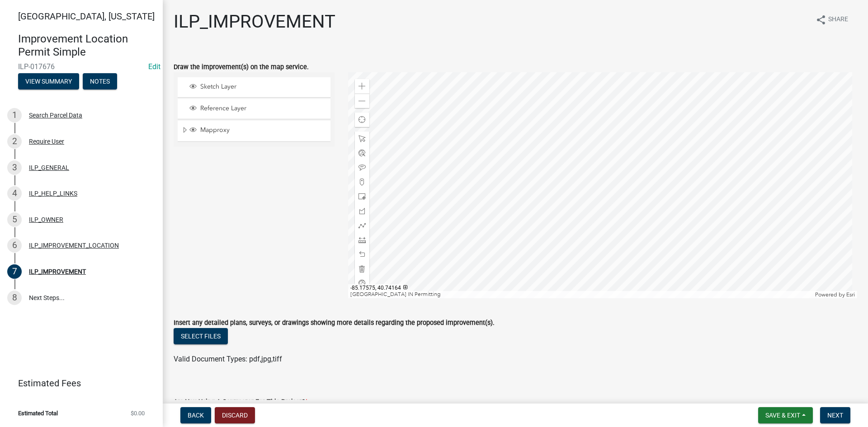
click at [582, 196] on div at bounding box center [603, 185] width 510 height 226
click at [359, 240] on span at bounding box center [362, 240] width 7 height 7
click at [592, 114] on div at bounding box center [603, 185] width 510 height 226
click at [636, 114] on div at bounding box center [603, 185] width 510 height 226
click at [636, 148] on div at bounding box center [603, 185] width 510 height 226
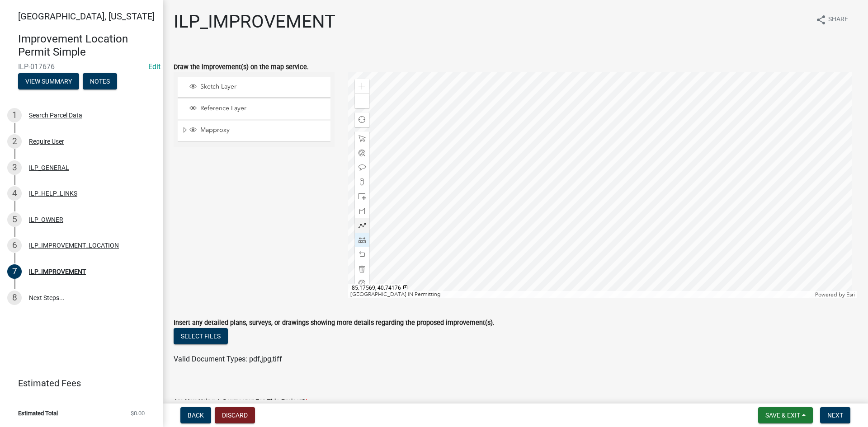
click at [591, 147] on div at bounding box center [603, 185] width 510 height 226
click at [593, 114] on div at bounding box center [603, 185] width 510 height 226
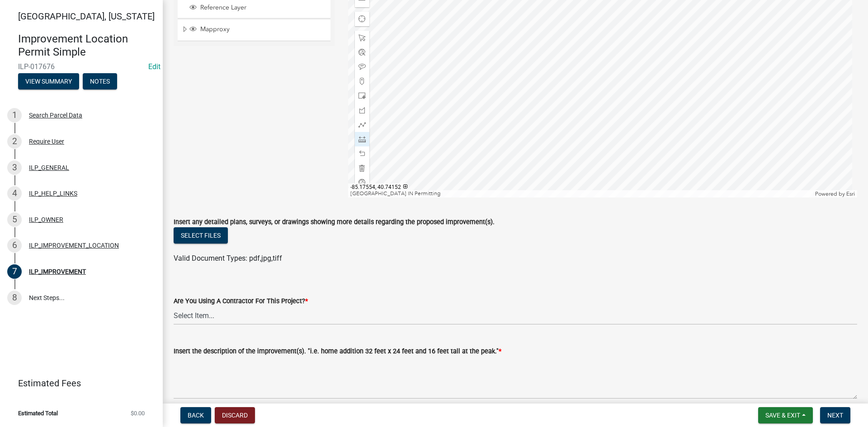
scroll to position [136, 0]
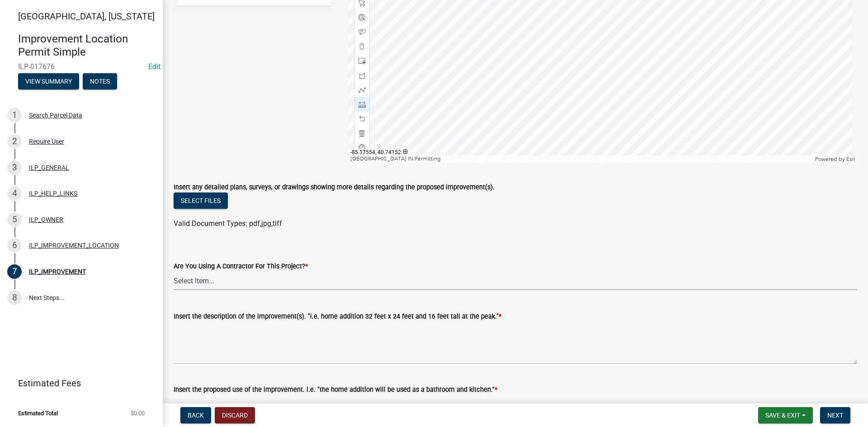
click at [241, 282] on select "Select Item... YES NO" at bounding box center [516, 281] width 684 height 19
click at [174, 272] on select "Select Item... YES NO" at bounding box center [516, 281] width 684 height 19
select select "71b507d0-569d-4a0a-b334-f72445909e69"
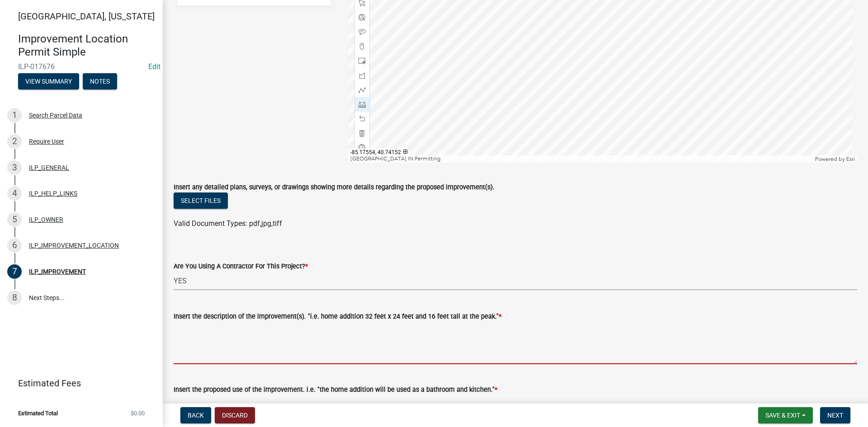
click at [233, 356] on textarea "Insert the description of the improvement(s). "i.e. home addition 32 feet x 24 …" at bounding box center [516, 343] width 684 height 43
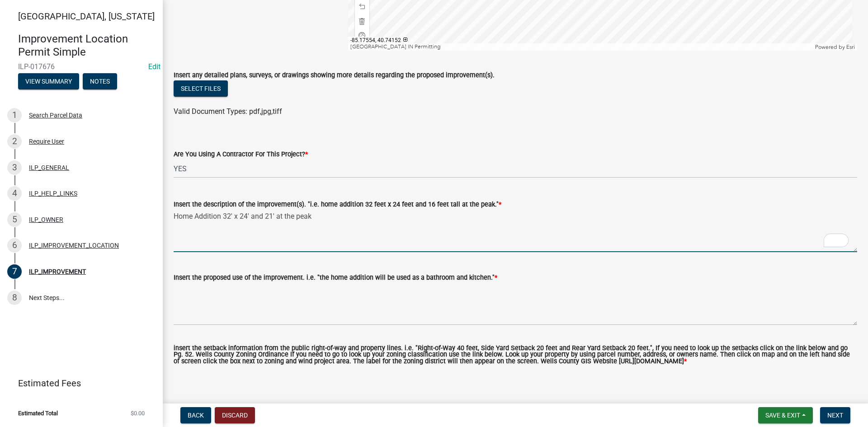
scroll to position [306, 0]
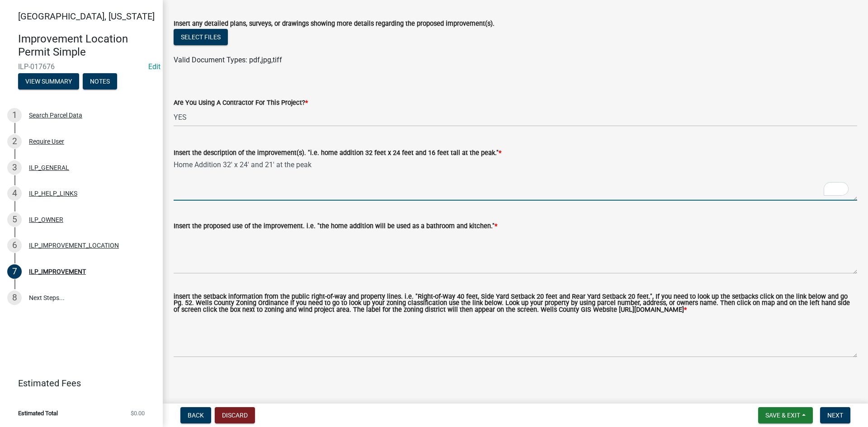
type textarea "Home Addition 32' x 24' and 21' at the peak"
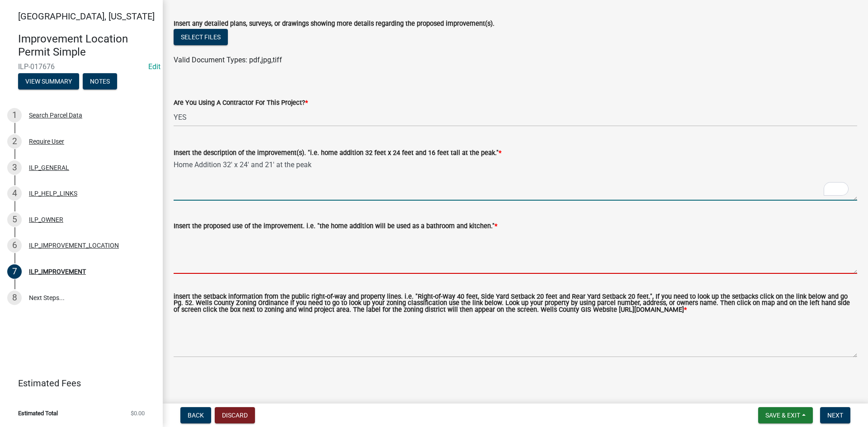
click at [262, 247] on textarea "Insert the proposed use of the improvement. i.e. "the home addition will be use…" at bounding box center [516, 253] width 684 height 43
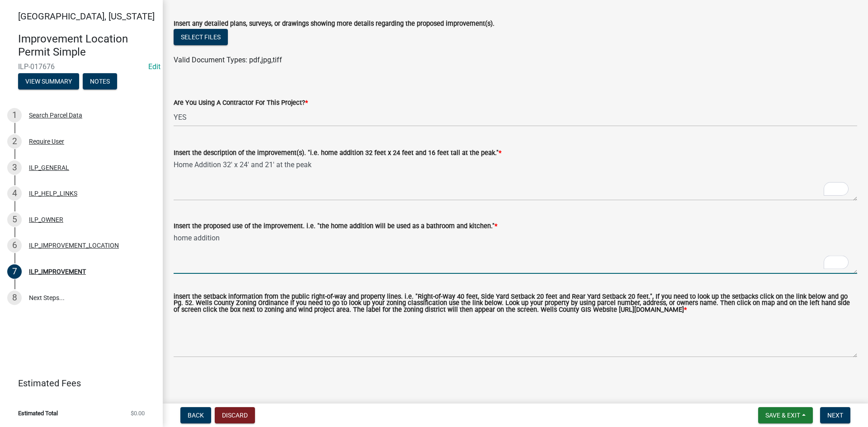
type textarea "home addition"
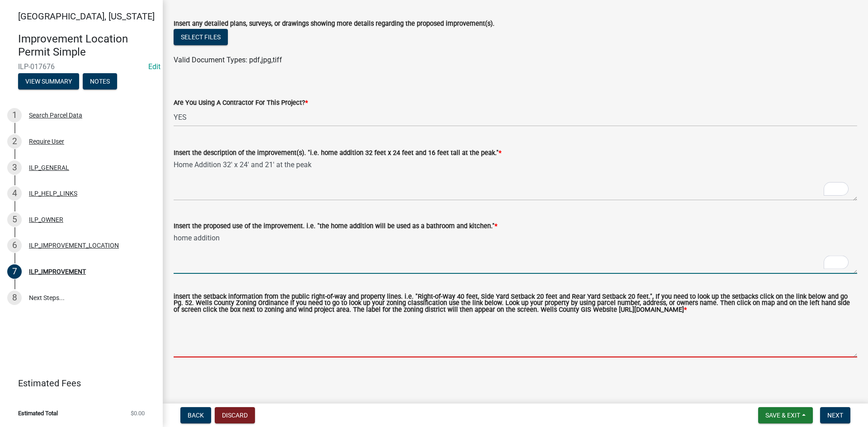
click at [283, 339] on textarea "insert the setback information from the public right-of-way and property lines.…" at bounding box center [516, 336] width 684 height 43
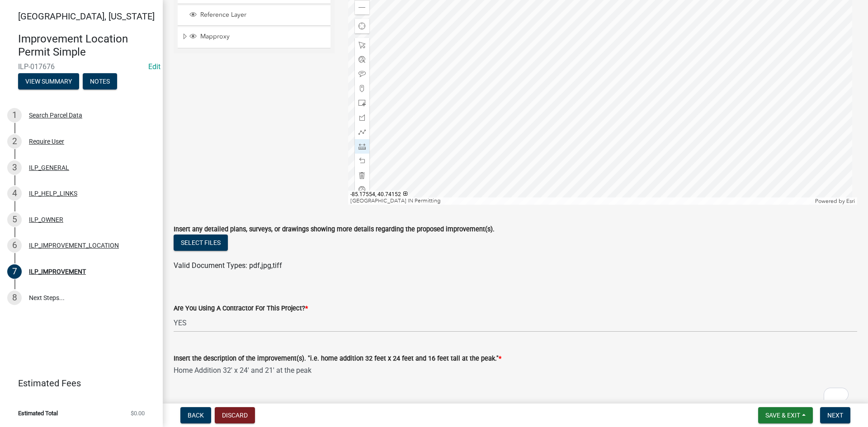
scroll to position [0, 0]
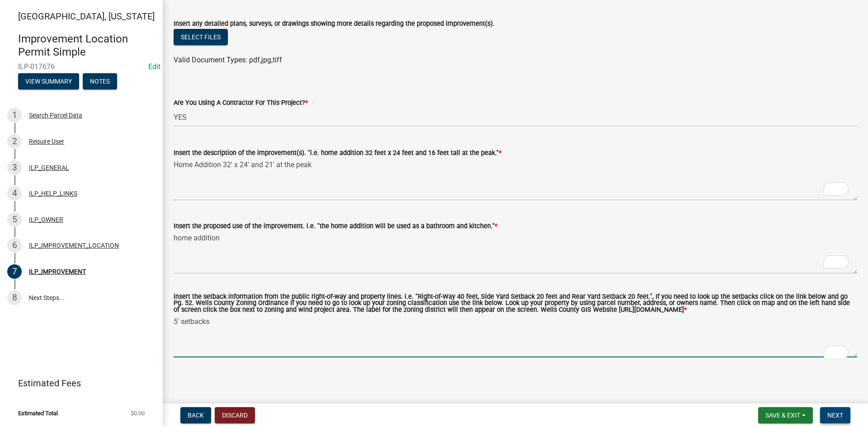
type textarea "5' setbacks"
click at [822, 412] on button "Next" at bounding box center [835, 415] width 30 height 16
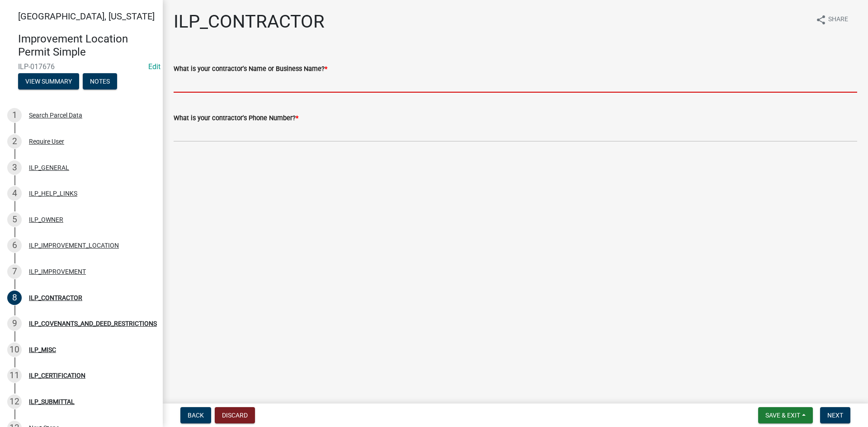
click at [259, 86] on input "What is your contractor's Name or Business Name? *" at bounding box center [516, 83] width 684 height 19
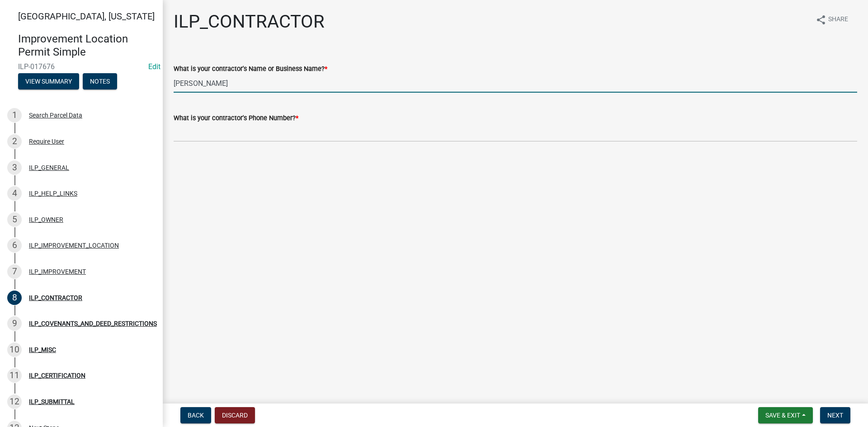
click at [197, 83] on input "[PERSON_NAME]" at bounding box center [516, 83] width 684 height 19
click at [183, 81] on input "[PERSON_NAME]" at bounding box center [516, 83] width 684 height 19
type input "[PERSON_NAME]"
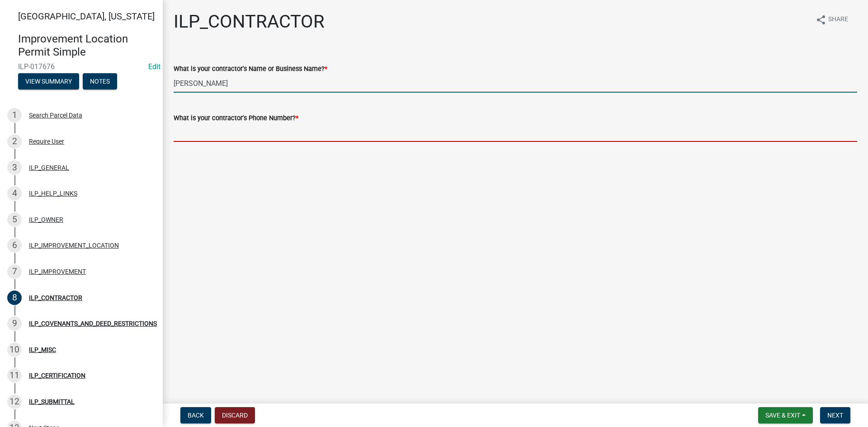
click at [213, 136] on input "What is your contractor's Phone Number? *" at bounding box center [516, 132] width 684 height 19
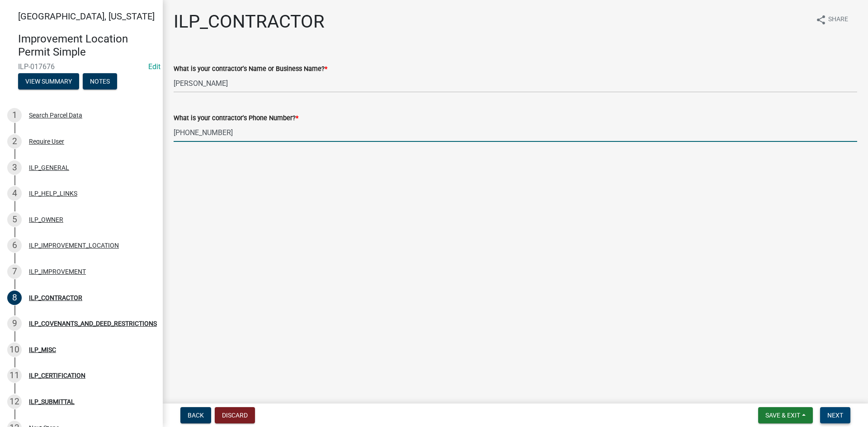
type input "[PHONE_NUMBER]"
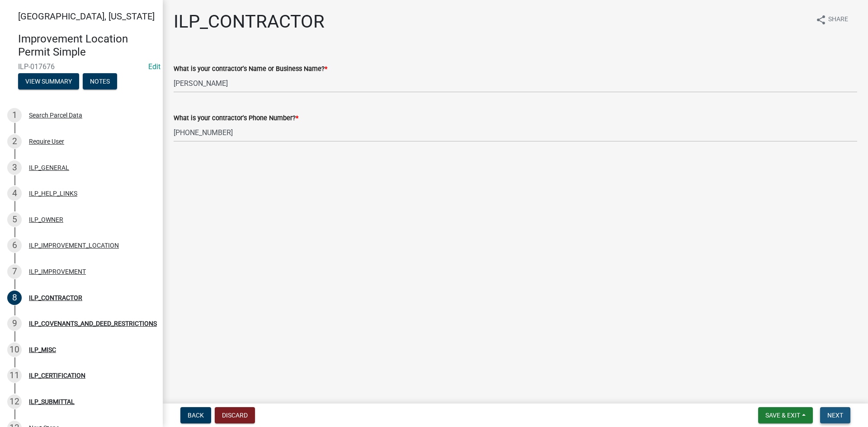
click at [843, 412] on span "Next" at bounding box center [836, 415] width 16 height 7
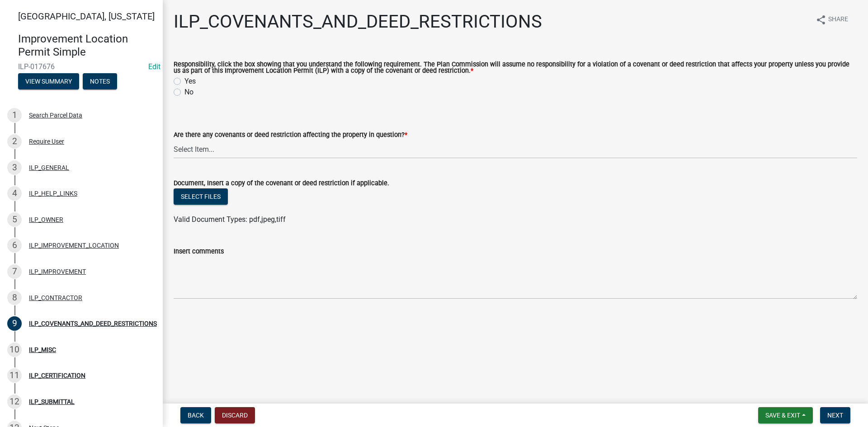
click at [184, 81] on label "Yes" at bounding box center [189, 81] width 11 height 11
click at [184, 81] on input "Yes" at bounding box center [187, 79] width 6 height 6
radio input "true"
click at [217, 148] on select "Select Item... YES NO" at bounding box center [516, 149] width 684 height 19
click at [174, 141] on select "Select Item... YES NO" at bounding box center [516, 149] width 684 height 19
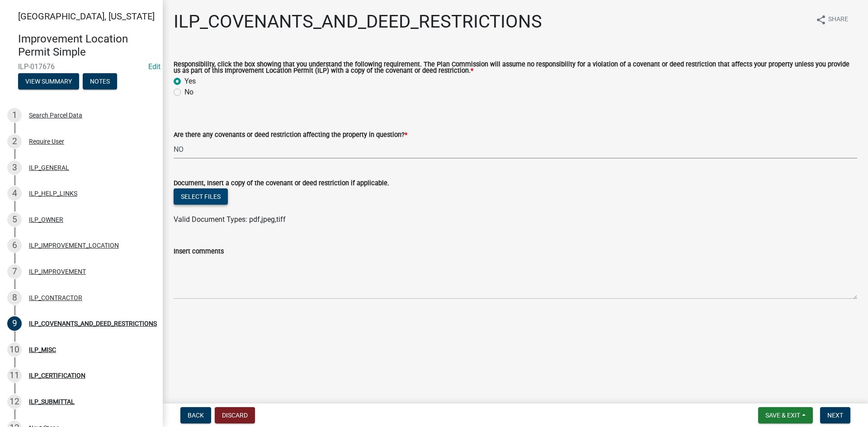
select select "8e2002f1-ace1-422c-92a0-aa7ffd64ff05"
click at [834, 412] on span "Next" at bounding box center [836, 415] width 16 height 7
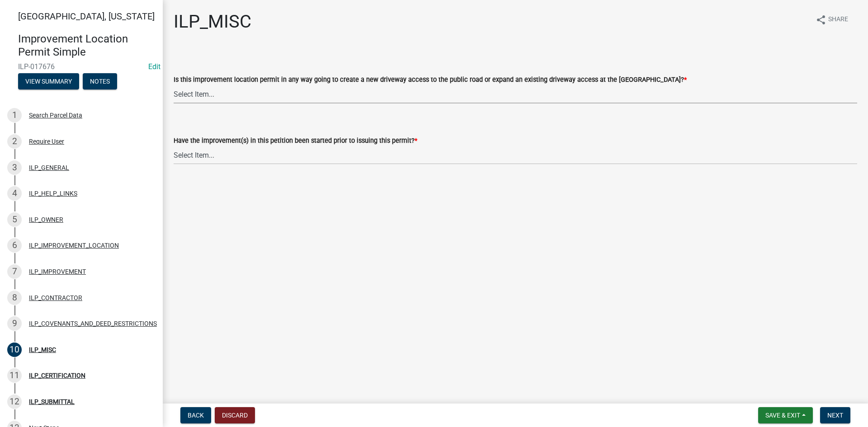
click at [276, 96] on select "Select Item... YES NO" at bounding box center [516, 94] width 684 height 19
click at [174, 85] on select "Select Item... YES NO" at bounding box center [516, 94] width 684 height 19
select select "efdfc372-da28-48aa-82f0-d86e80c7002d"
click at [279, 159] on select "Select Item... YES NO" at bounding box center [516, 155] width 684 height 19
click at [174, 146] on select "Select Item... YES NO" at bounding box center [516, 155] width 684 height 19
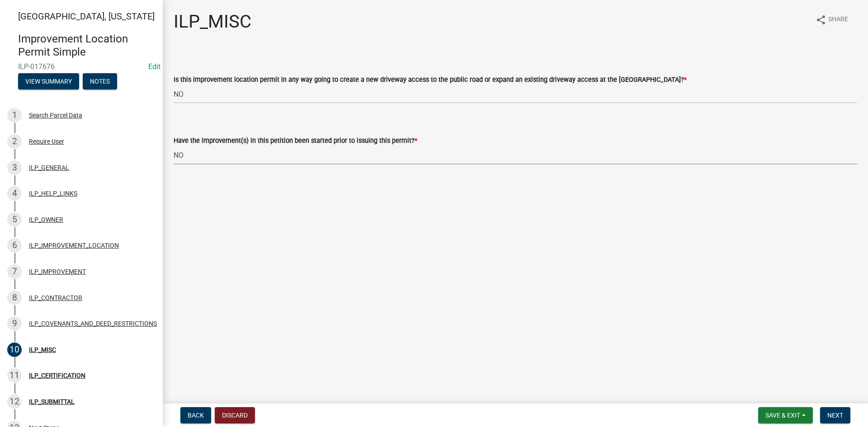
select select "87690217-1c5d-4f3f-89a3-85c12ce3295a"
click at [835, 412] on span "Next" at bounding box center [836, 415] width 16 height 7
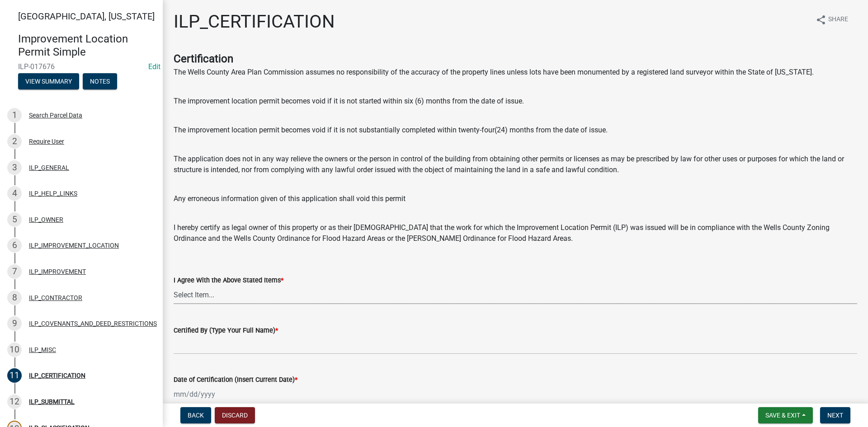
click at [286, 291] on select "Select Item... Yes" at bounding box center [516, 295] width 684 height 19
click at [174, 286] on select "Select Item... Yes" at bounding box center [516, 295] width 684 height 19
select select "bd96893d-fc5a-4886-96bc-c23f48f60341"
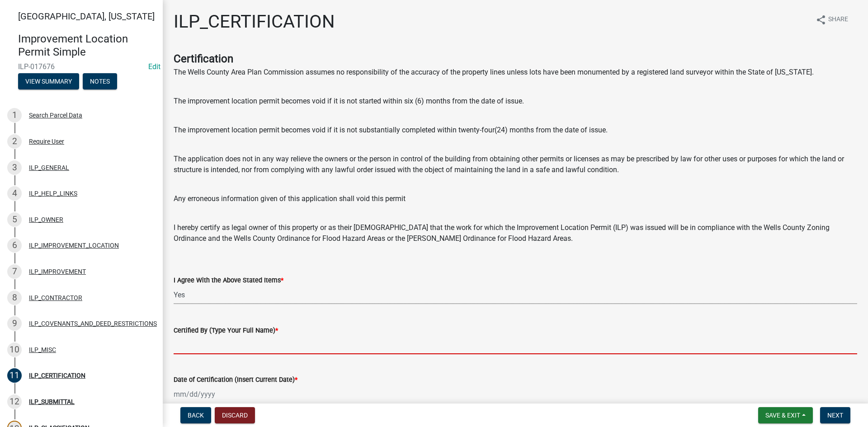
click at [406, 353] on input "Certified By (Type Your Full Name) *" at bounding box center [516, 345] width 684 height 19
click at [318, 351] on input "Certified By (Type Your Full Name) *" at bounding box center [516, 345] width 684 height 19
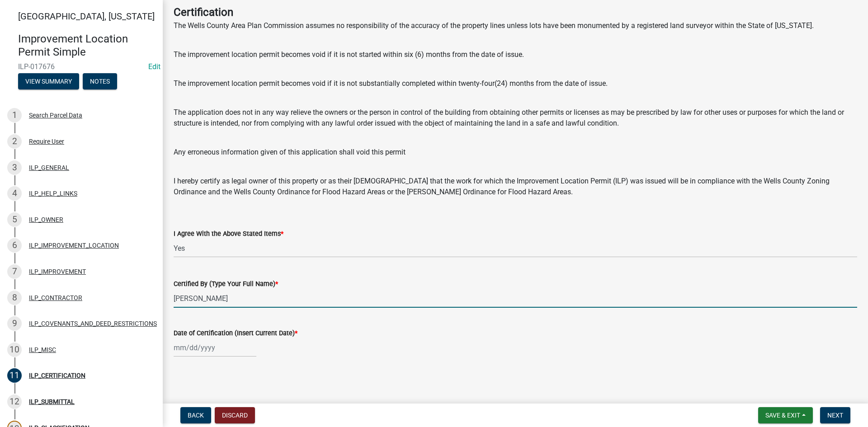
scroll to position [47, 0]
type input "[PERSON_NAME]"
select select "9"
select select "2025"
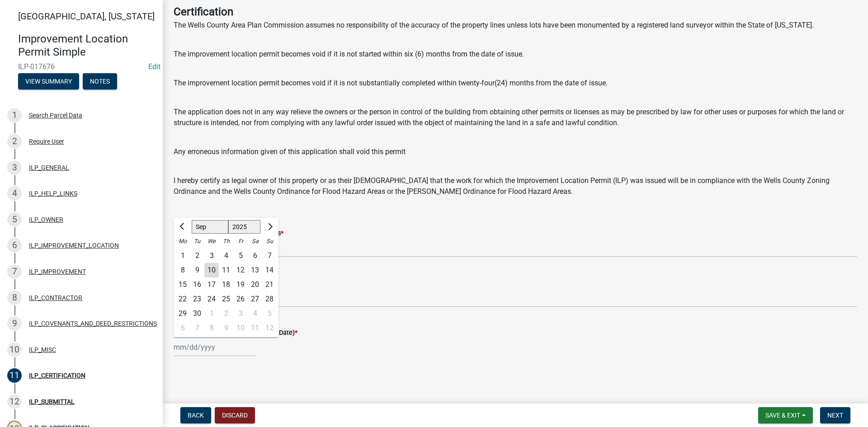
click at [177, 348] on div "[PERSON_NAME] Feb Mar Apr [PERSON_NAME][DATE] Oct Nov [DATE] 1526 1527 1528 152…" at bounding box center [215, 347] width 83 height 19
click at [208, 270] on div "10" at bounding box center [211, 270] width 14 height 14
type input "[DATE]"
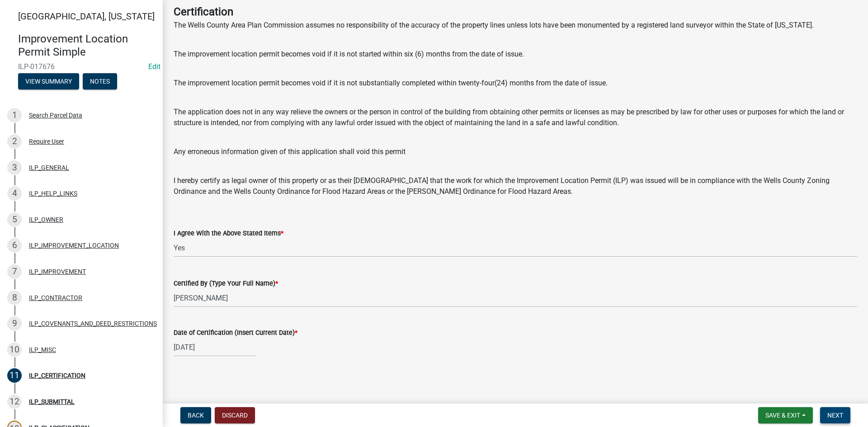
click at [832, 410] on button "Next" at bounding box center [835, 415] width 30 height 16
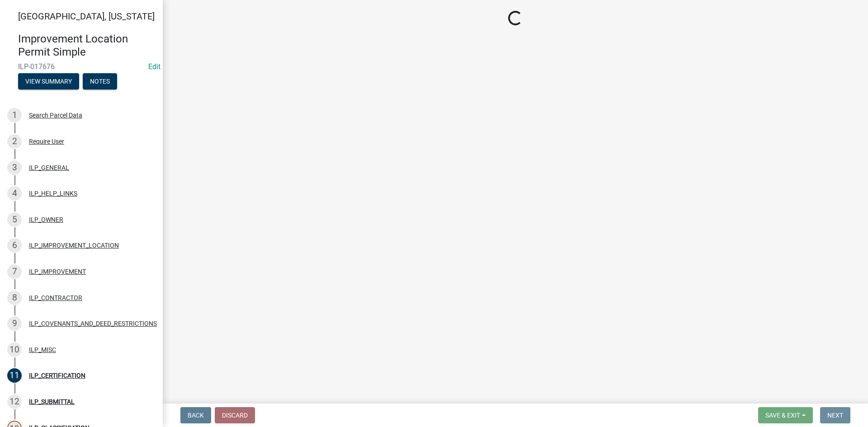
scroll to position [0, 0]
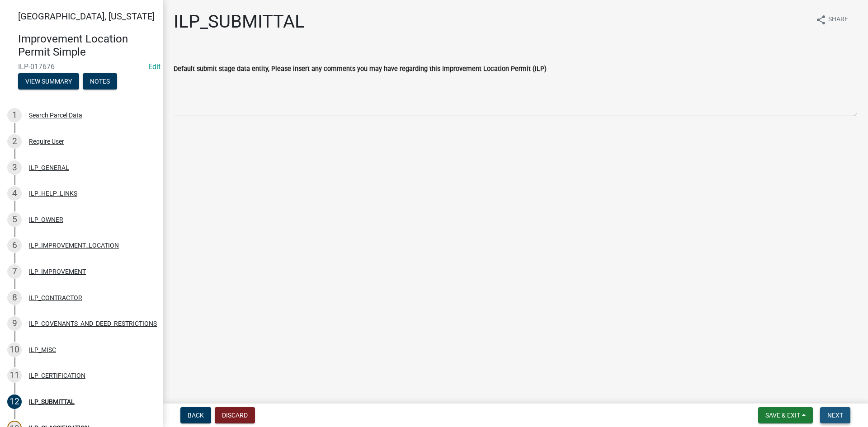
click at [833, 412] on span "Next" at bounding box center [836, 415] width 16 height 7
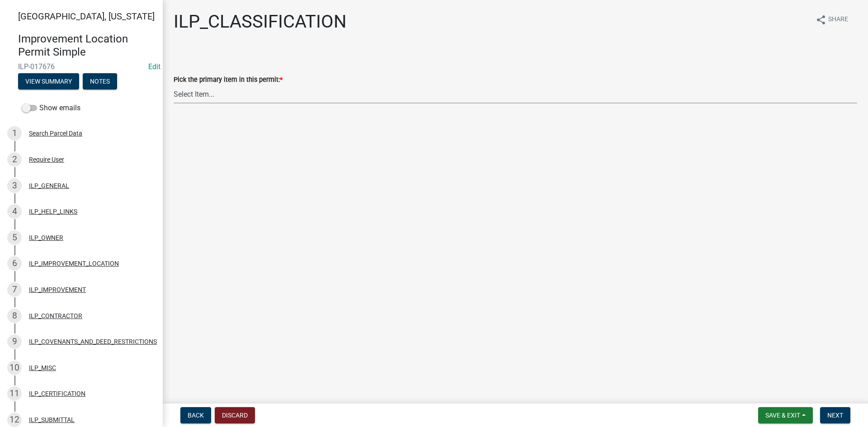
click at [253, 98] on select "Select Item... Accessory Structure (Addition) Accessory Structure (NEW) Busines…" at bounding box center [516, 94] width 684 height 19
click at [174, 85] on select "Select Item... Accessory Structure (Addition) Accessory Structure (NEW) Busines…" at bounding box center [516, 94] width 684 height 19
select select "5c6384b7-3f50-4d9b-8dbd-025bc4f35ae2"
click at [841, 411] on button "Next" at bounding box center [835, 415] width 30 height 16
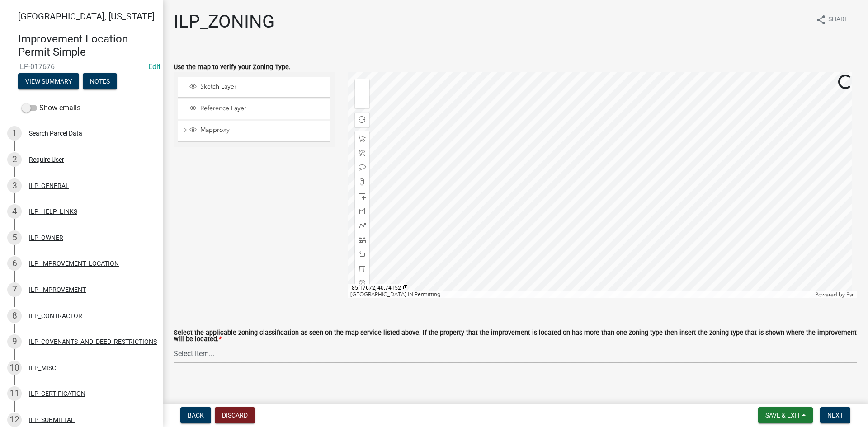
click at [379, 354] on select "Select Item... A-1 "Agricultural Intensive" A-R "Agricultural Residential" S-1 …" at bounding box center [516, 354] width 684 height 19
click at [174, 345] on select "Select Item... A-1 "Agricultural Intensive" A-R "Agricultural Residential" S-1 …" at bounding box center [516, 354] width 684 height 19
select select "d694ffb5-15d0-4049-a719-dd374d5d5d55"
click at [836, 412] on span "Next" at bounding box center [836, 415] width 16 height 7
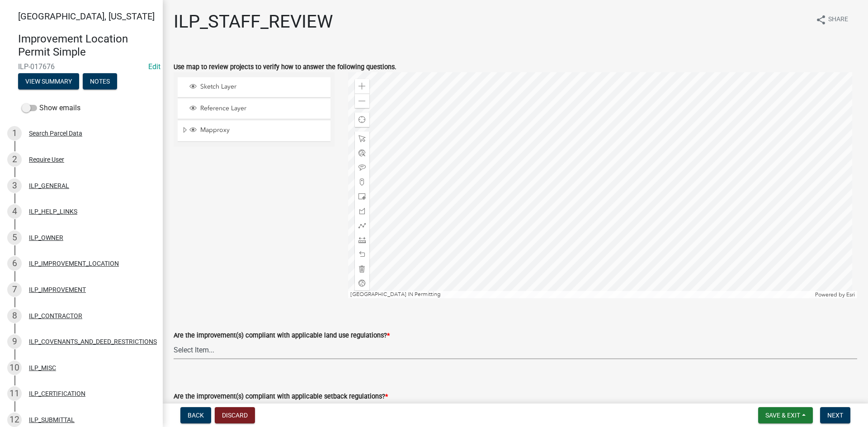
click at [370, 358] on select "Select Item... YES NO" at bounding box center [516, 350] width 684 height 19
click at [174, 341] on select "Select Item... YES NO" at bounding box center [516, 350] width 684 height 19
select select "83ffa5df-1258-41bd-a108-9f2370541ef9"
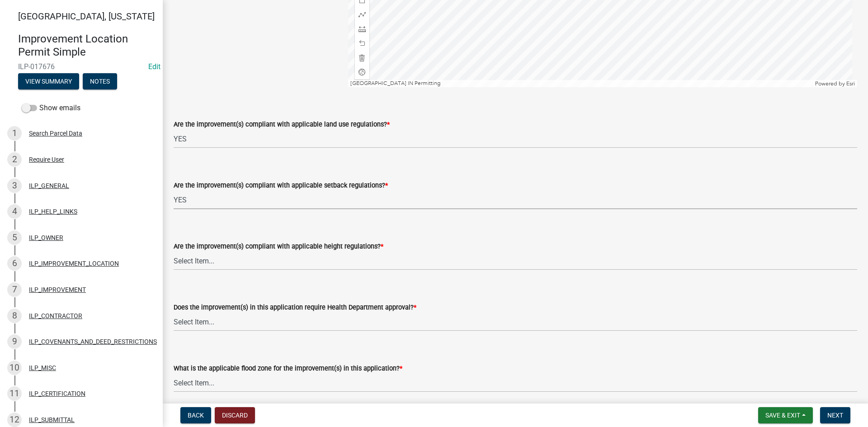
select select "e76e6c03-c199-4125-95d7-daca193c3739"
select select "b2795382-5a5c-496e-8f40-9eac2bba8e54"
select select "2cf99e9a-fd48-429a-ab01-6241dd9ef86f"
select select "546a9c8a-0bf2-4128-b2a0-21aece03a164"
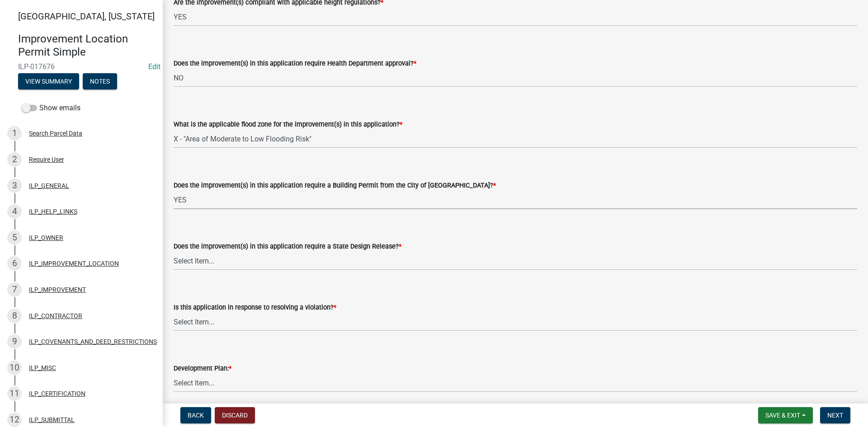
select select "12e37edc-2480-466d-9e86-8f142ffa6713"
select select "3e29b85e-0a39-40b5-813f-a0c180e4f93d"
select select "296d3b28-03f6-4b85-9592-a9e1e0e51d18"
select select "f492072b-a2fa-4f7c-8f99-9e809c6c526f"
select select "91f2ca91-6260-441c-87d8-e38016df5c96"
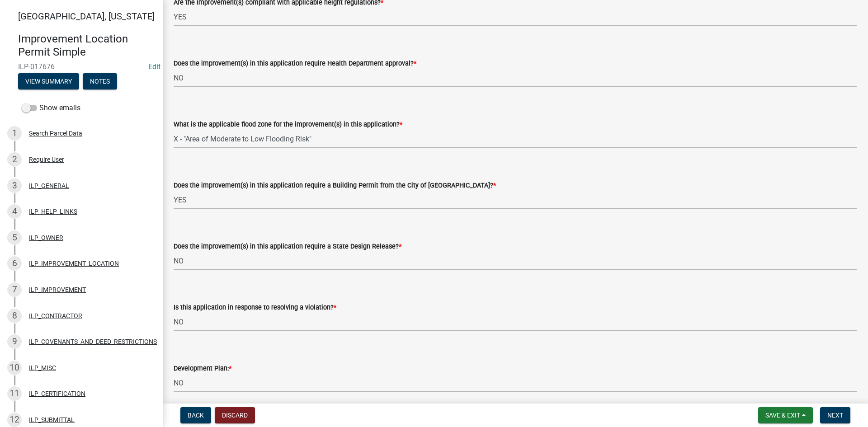
scroll to position [700, 0]
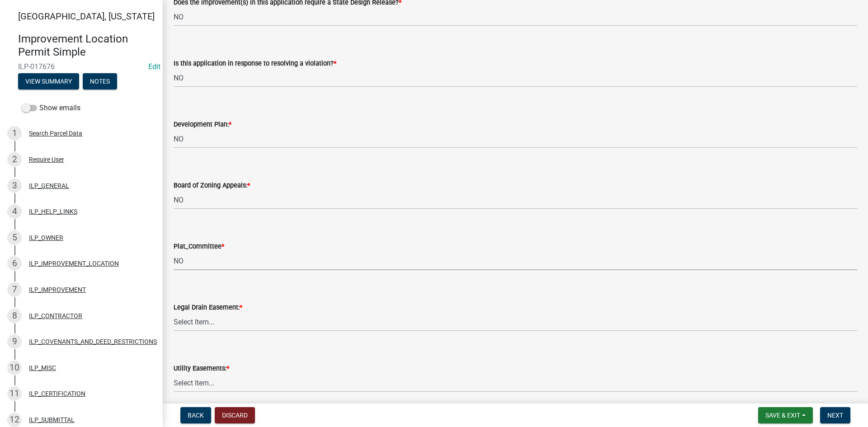
select select "63238f16-a362-487f-83af-24d0c8cf3edd"
select select "4de29e95-b13a-4926-a5fe-83364331169b"
select select "8e424161-7bf1-4e33-adf9-a347c03eff2b"
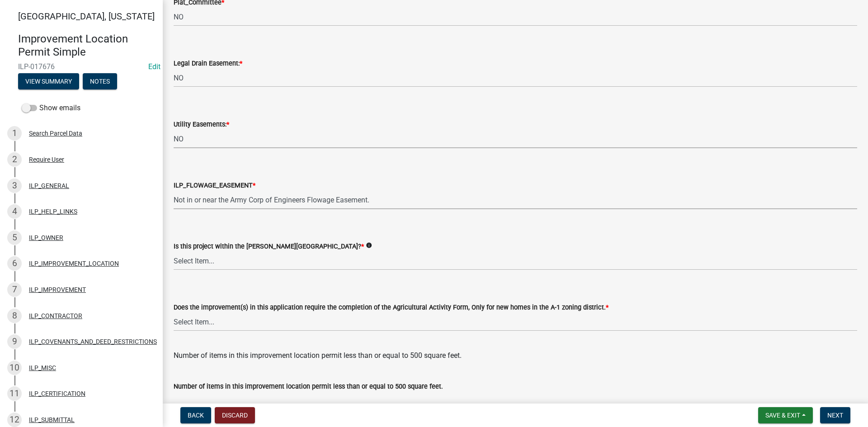
select select "bdd9c930-c7fe-4770-81ee-2c29cf953f8b"
select select "c22a6da1-a4b9-4a20-9552-3c4da3c32bc7"
select select "b8432f74-40d2-4ff6-ba31-770d91760c6e"
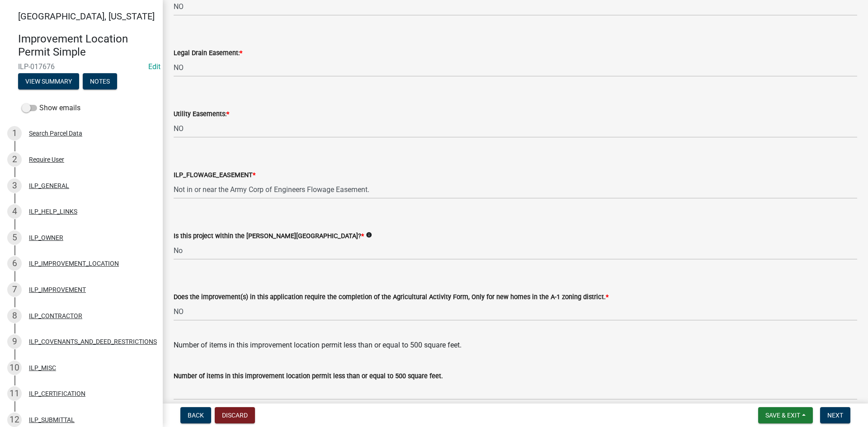
scroll to position [1166, 0]
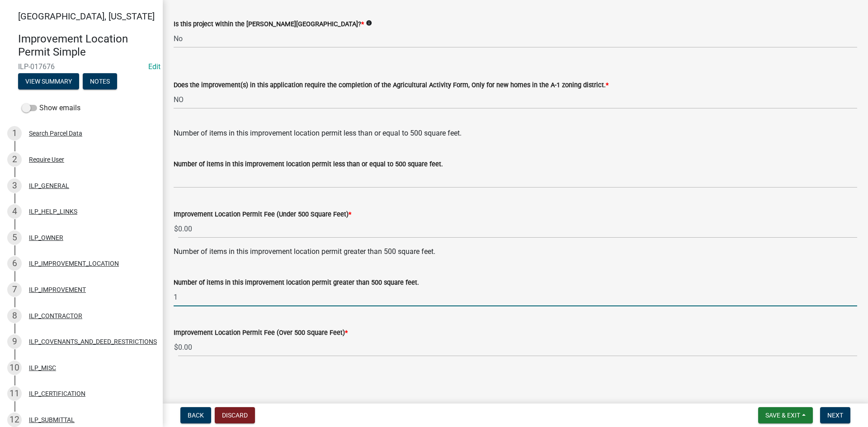
type input "1"
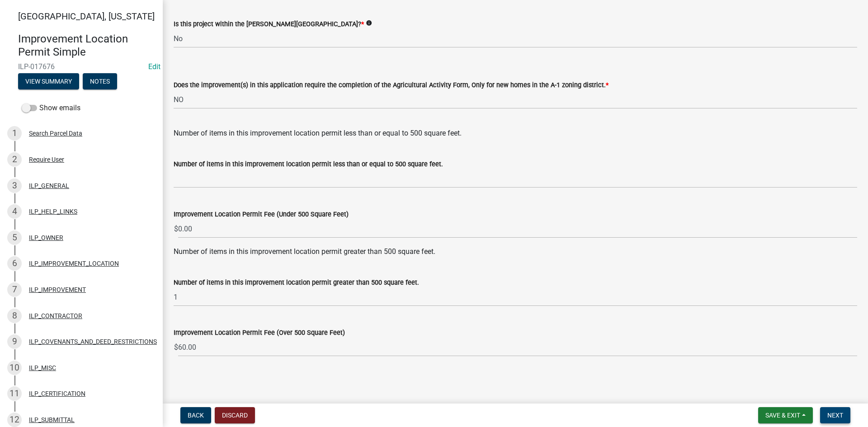
click at [840, 412] on span "Next" at bounding box center [836, 415] width 16 height 7
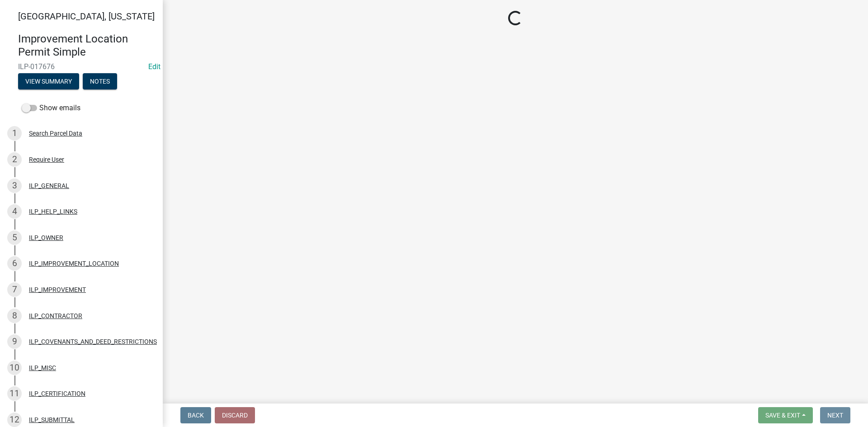
scroll to position [0, 0]
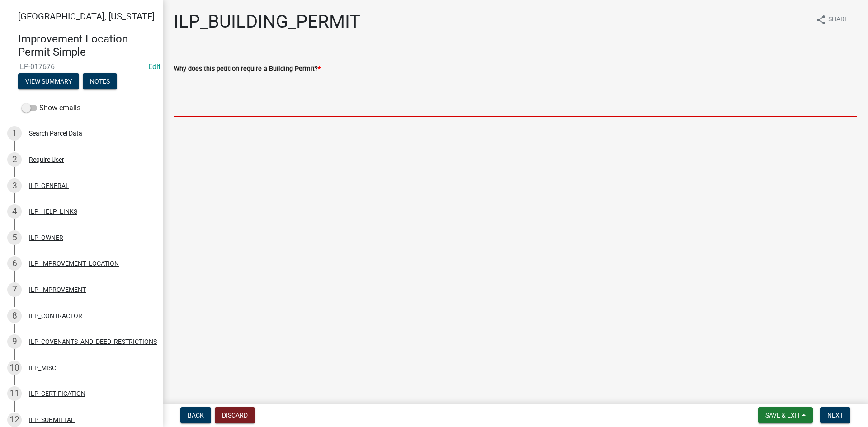
click at [293, 104] on textarea "Why does this petition require a Building Permit? *" at bounding box center [516, 95] width 684 height 43
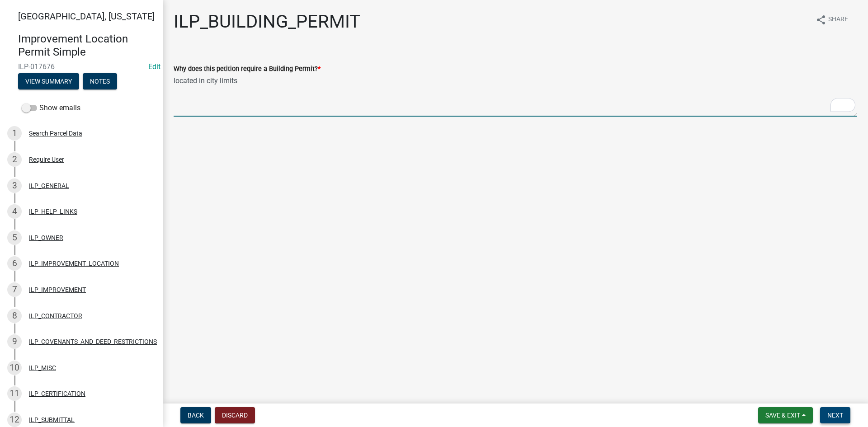
type textarea "located in city limits"
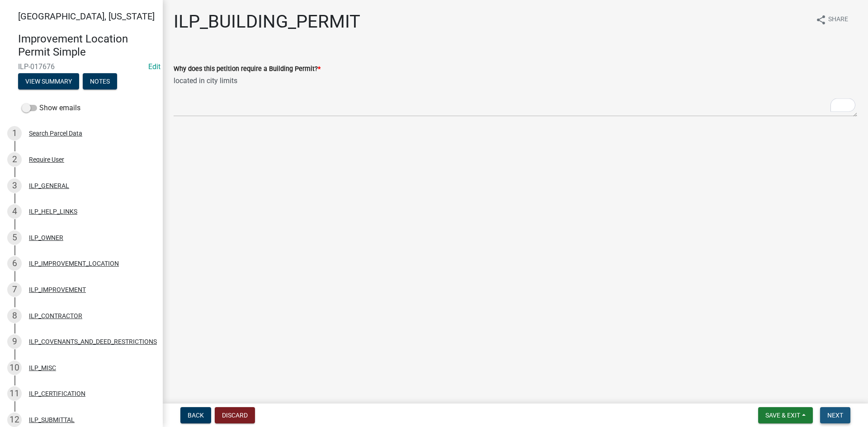
click at [831, 412] on span "Next" at bounding box center [836, 415] width 16 height 7
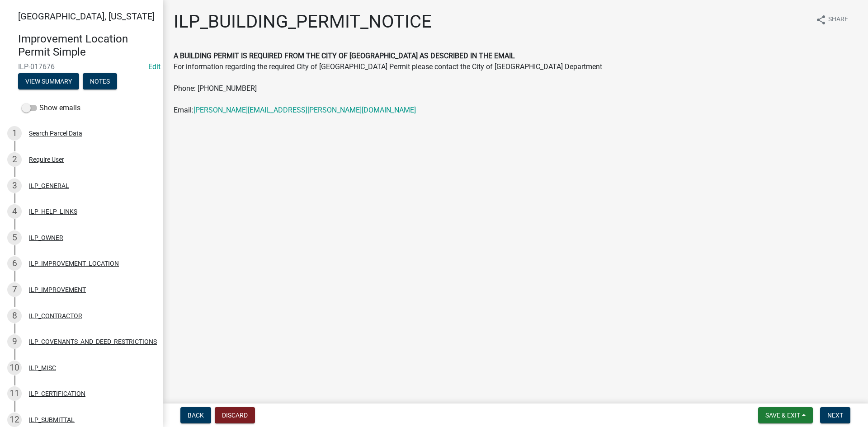
click at [837, 407] on nav "Back Discard Save & Exit Save Save & Exit Next" at bounding box center [515, 416] width 705 height 24
click at [837, 407] on button "Next" at bounding box center [835, 415] width 30 height 16
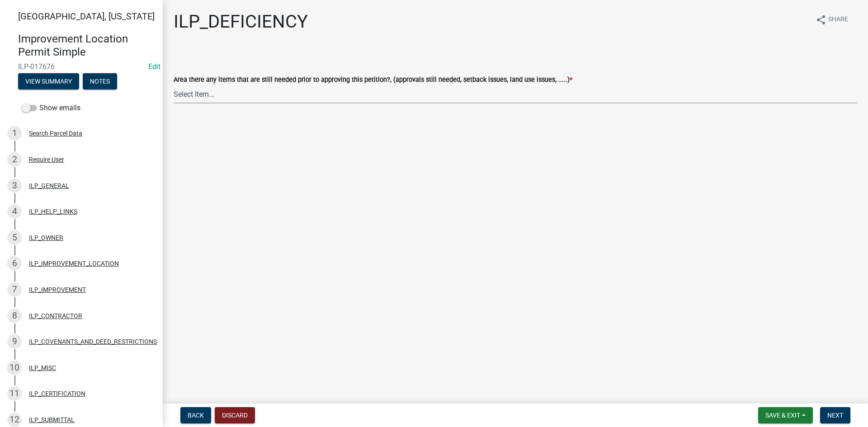
click at [363, 98] on select "Select Item... YES NO" at bounding box center [516, 94] width 684 height 19
click at [174, 85] on select "Select Item... YES NO" at bounding box center [516, 94] width 684 height 19
select select "88f51f67-ad00-412f-ad25-d9a24cd42bdb"
click at [839, 412] on span "Next" at bounding box center [836, 415] width 16 height 7
click at [315, 96] on select "Select Item... Denied Approved" at bounding box center [516, 94] width 684 height 19
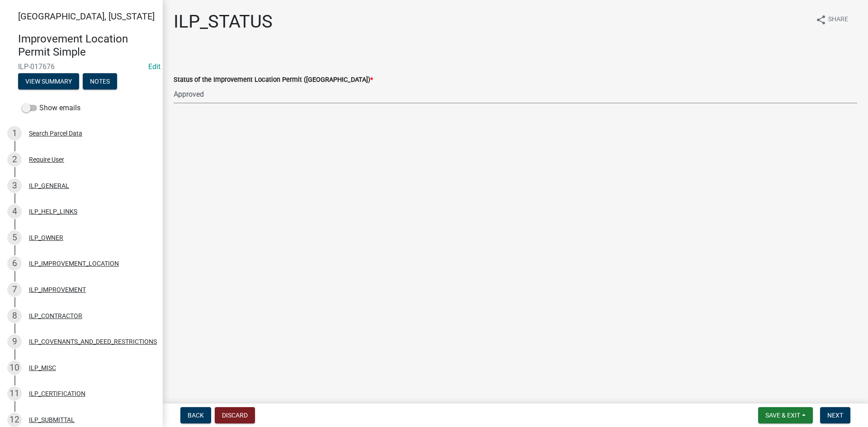
click at [174, 85] on select "Select Item... Denied Approved" at bounding box center [516, 94] width 684 height 19
select select "676ca0ef-d742-4b5a-a79e-763cf2a28fc9"
click at [828, 409] on button "Next" at bounding box center [835, 415] width 30 height 16
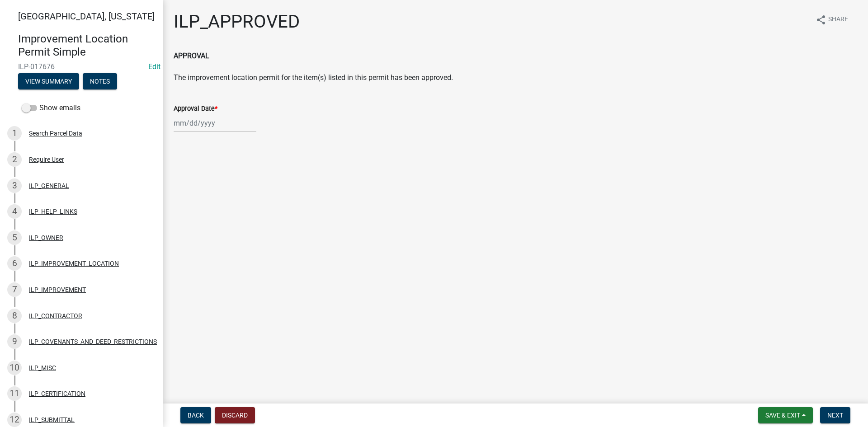
select select "9"
select select "2025"
click at [217, 129] on div "[PERSON_NAME] Feb Mar Apr [PERSON_NAME][DATE] Oct Nov [DATE] 1526 1527 1528 152…" at bounding box center [215, 123] width 83 height 19
click at [210, 186] on div "10" at bounding box center [211, 186] width 14 height 14
type input "[DATE]"
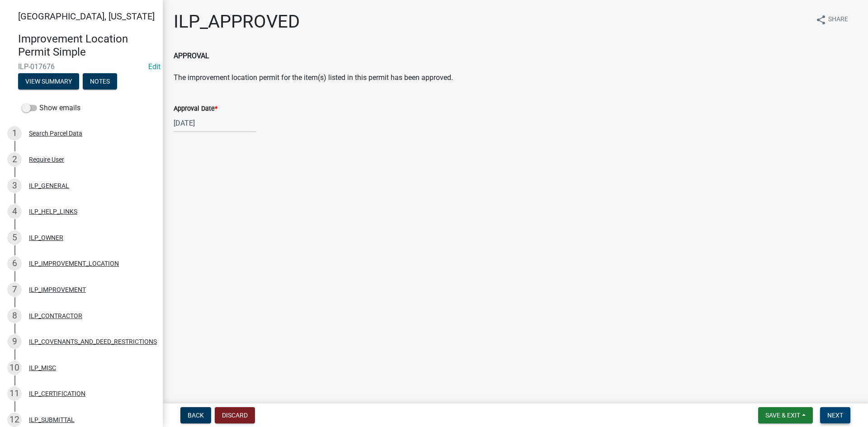
click at [837, 412] on span "Next" at bounding box center [836, 415] width 16 height 7
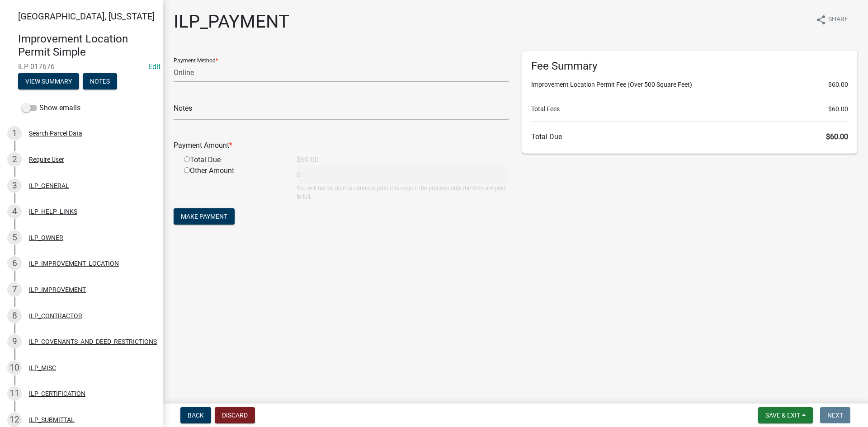
click at [297, 76] on select "Credit Card POS Check Cash Online" at bounding box center [341, 72] width 335 height 19
select select "2: 1"
click at [174, 63] on select "Credit Card POS Check Cash Online" at bounding box center [341, 72] width 335 height 19
click at [185, 160] on input "radio" at bounding box center [187, 159] width 6 height 6
radio input "true"
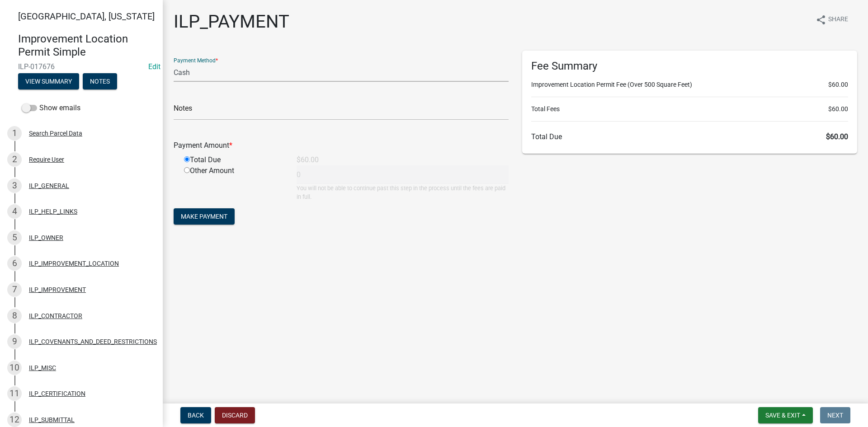
type input "60"
click at [196, 216] on span "Make Payment" at bounding box center [204, 216] width 47 height 7
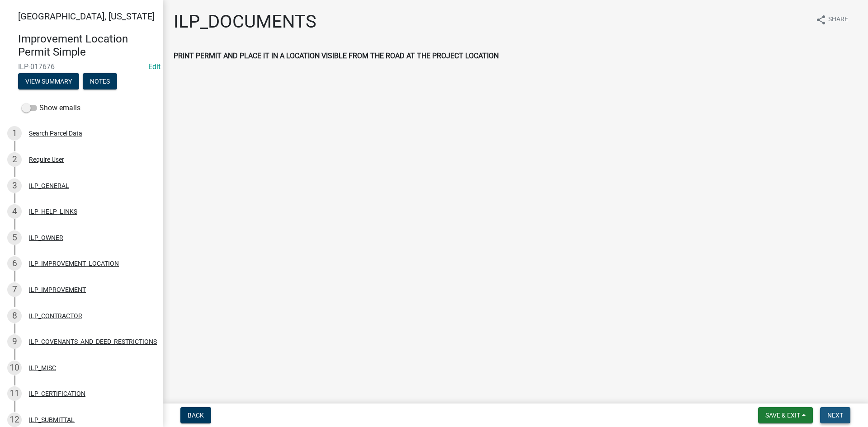
click at [841, 412] on span "Next" at bounding box center [836, 415] width 16 height 7
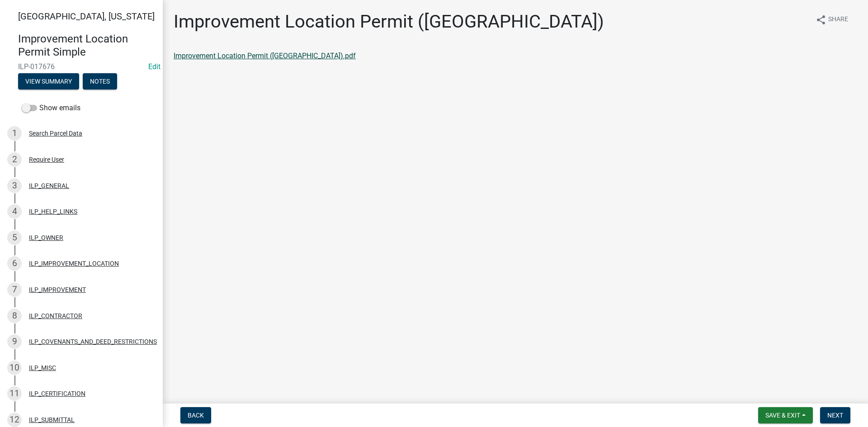
click at [261, 57] on link "Improvement Location Permit ([GEOGRAPHIC_DATA]).pdf" at bounding box center [265, 56] width 182 height 9
click at [842, 412] on span "Next" at bounding box center [836, 415] width 16 height 7
click at [249, 57] on link "Improvement Location Permit (ILP)(Form).pdf" at bounding box center [247, 56] width 146 height 9
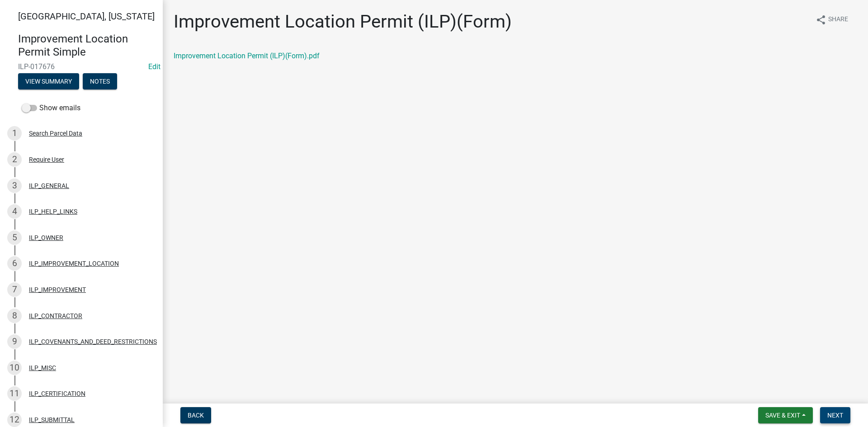
click at [835, 412] on span "Next" at bounding box center [836, 415] width 16 height 7
